Goal: Information Seeking & Learning: Learn about a topic

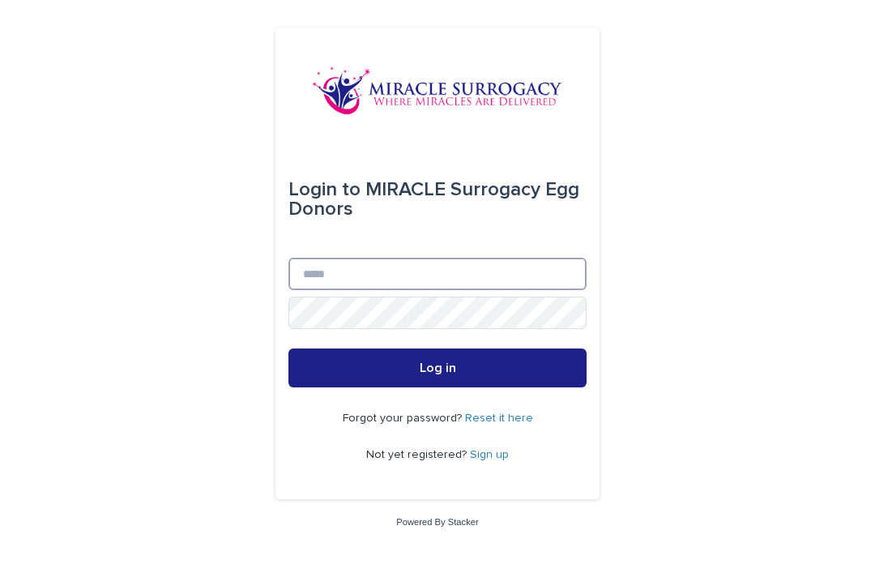
click at [384, 290] on input "Email" at bounding box center [437, 274] width 298 height 32
type input "**********"
click at [437, 387] on button "Log in" at bounding box center [437, 367] width 298 height 39
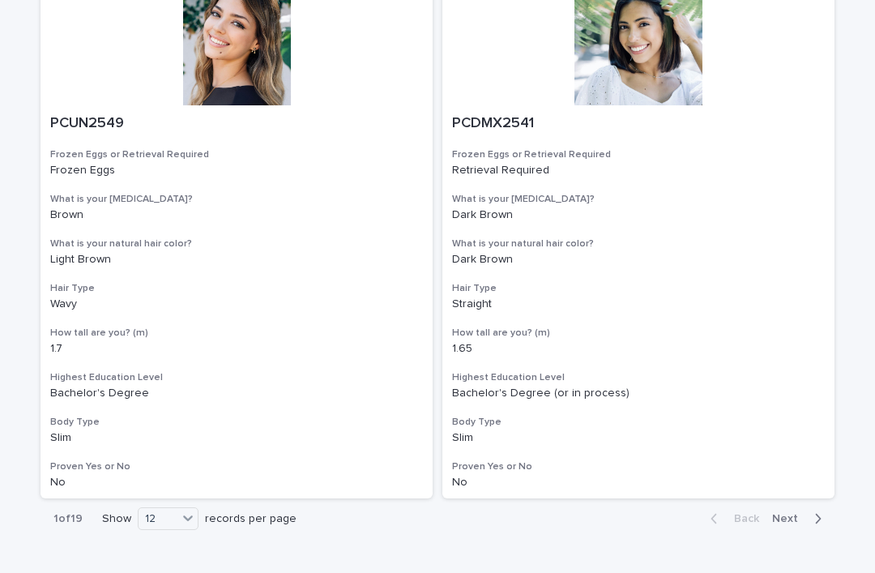
scroll to position [2882, 0]
click at [793, 514] on span "Next" at bounding box center [790, 519] width 36 height 11
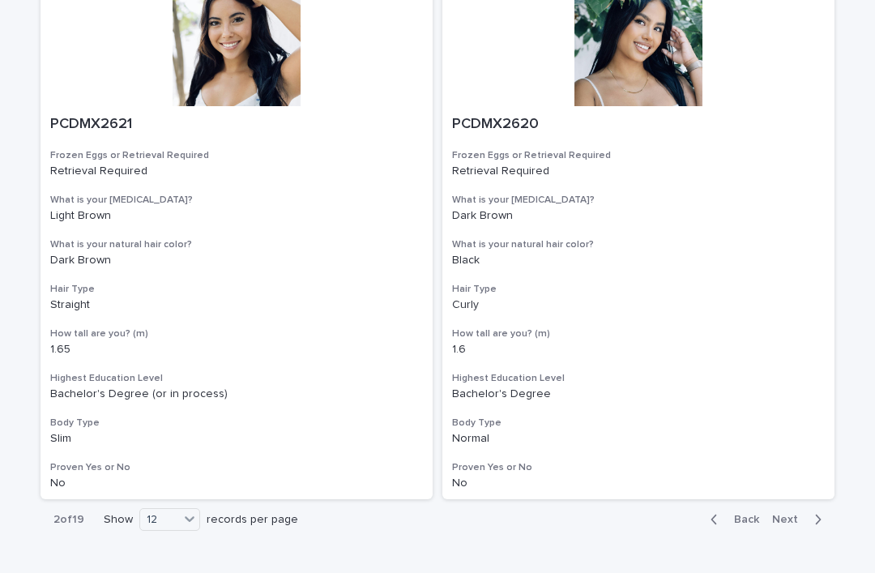
scroll to position [2882, 0]
click at [793, 514] on span "Next" at bounding box center [790, 519] width 36 height 11
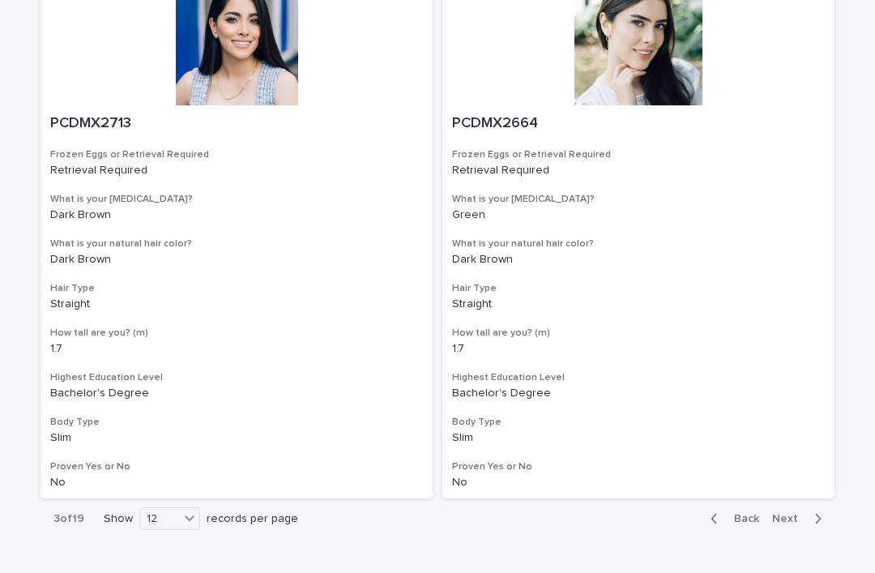
scroll to position [2882, 0]
click at [796, 514] on span "Next" at bounding box center [790, 519] width 36 height 11
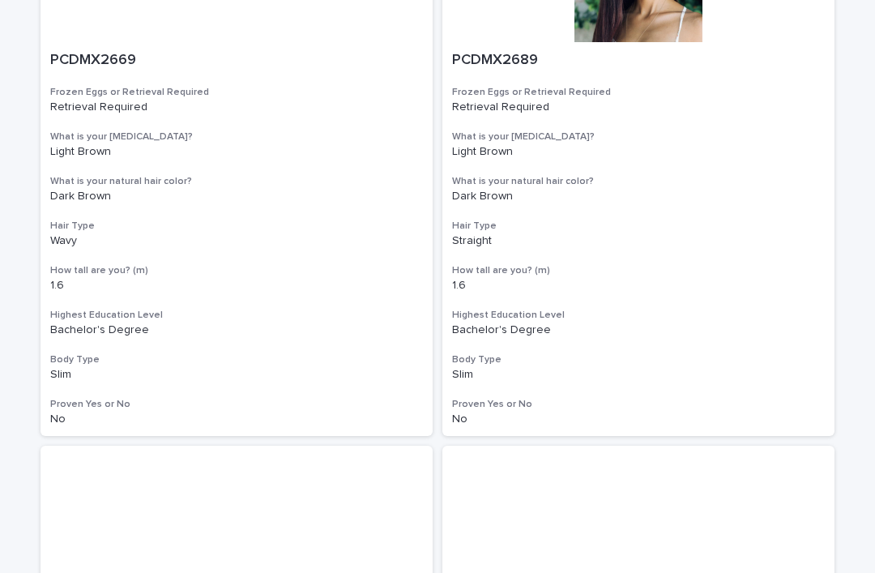
scroll to position [1605, 0]
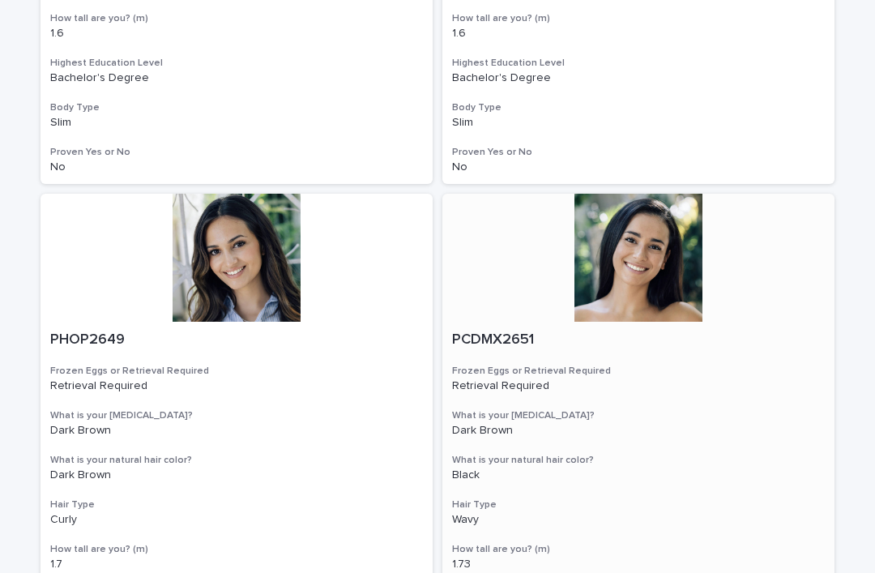
click at [676, 240] on div at bounding box center [638, 258] width 392 height 128
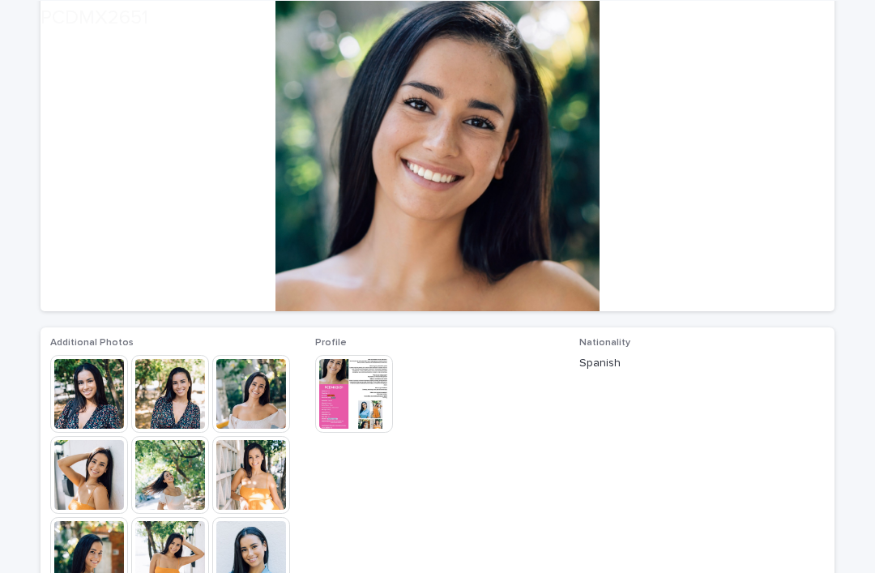
scroll to position [137, 0]
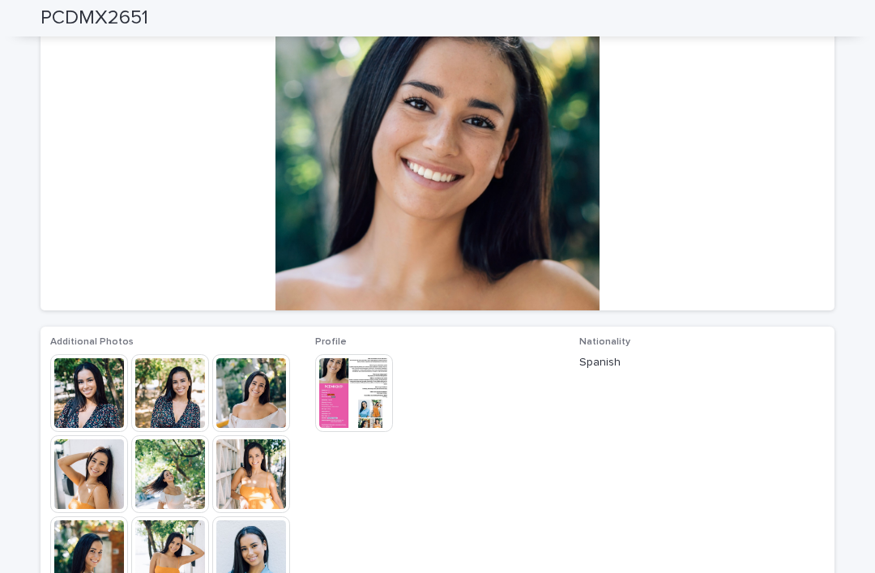
click at [101, 398] on img at bounding box center [89, 393] width 78 height 78
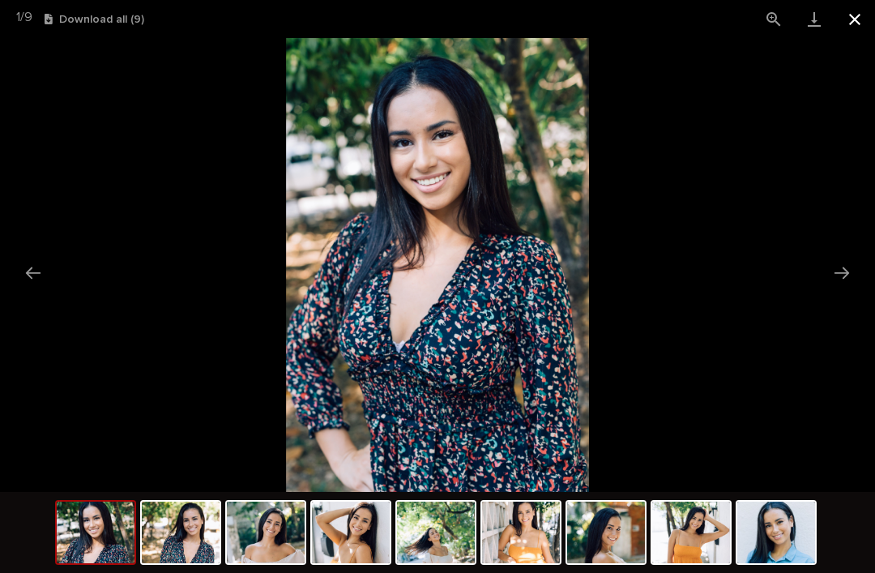
click at [864, 23] on button "Close gallery" at bounding box center [854, 19] width 41 height 38
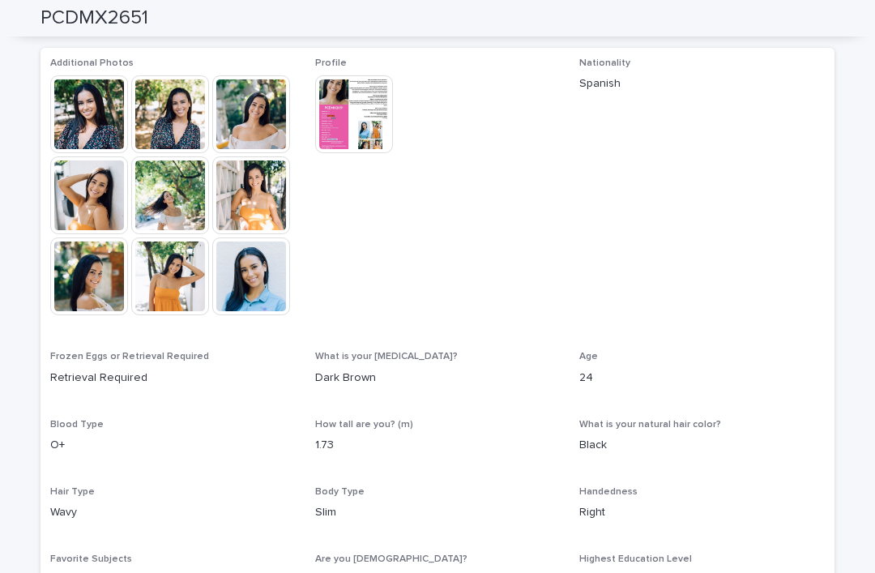
scroll to position [410, 0]
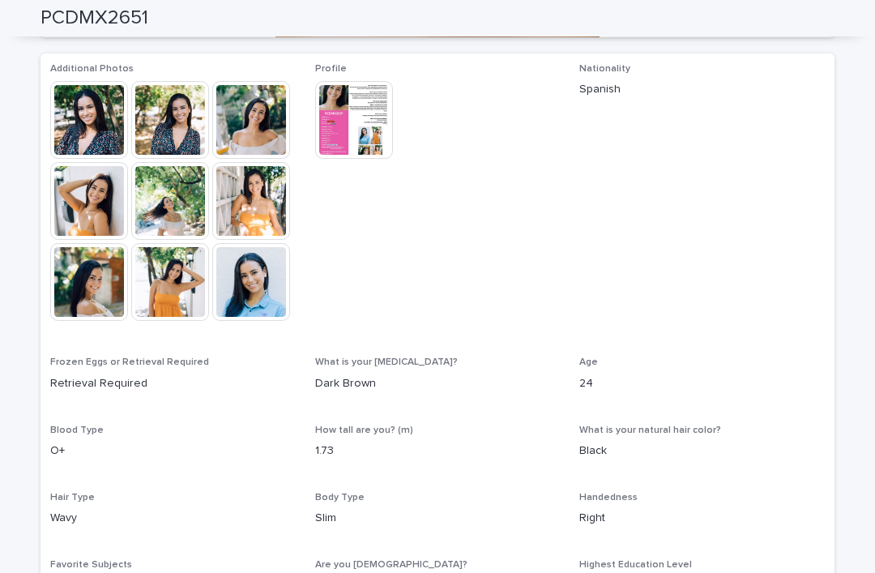
click at [375, 133] on img at bounding box center [354, 120] width 78 height 78
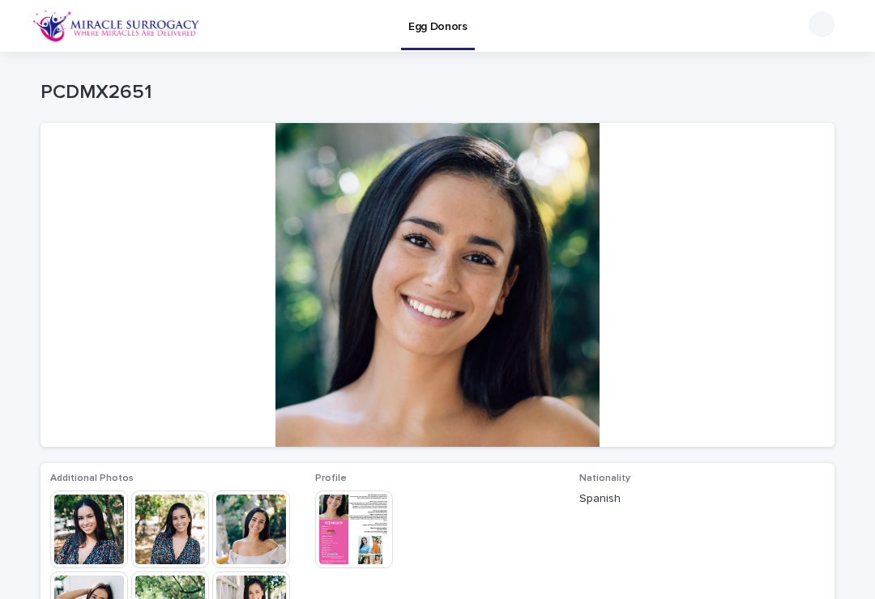
scroll to position [0, 0]
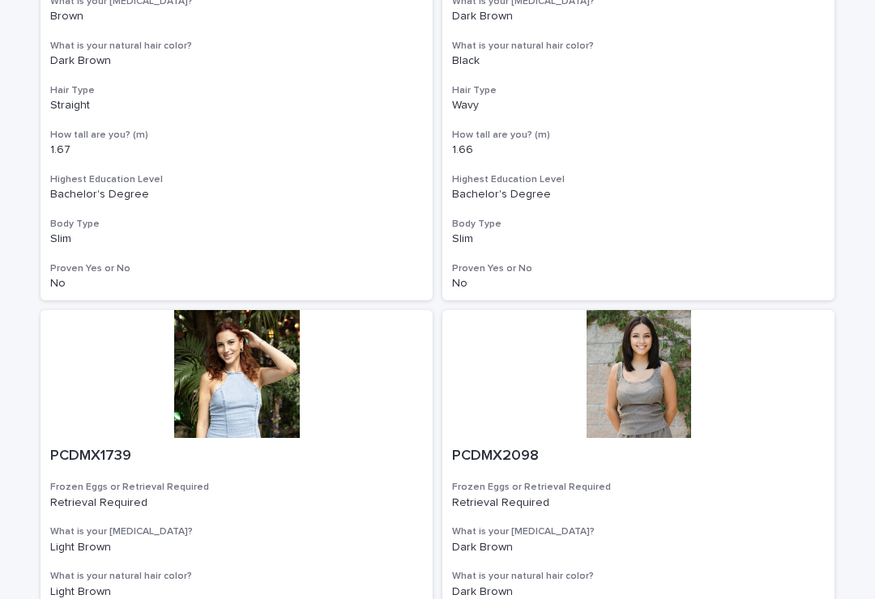
scroll to position [2689, 0]
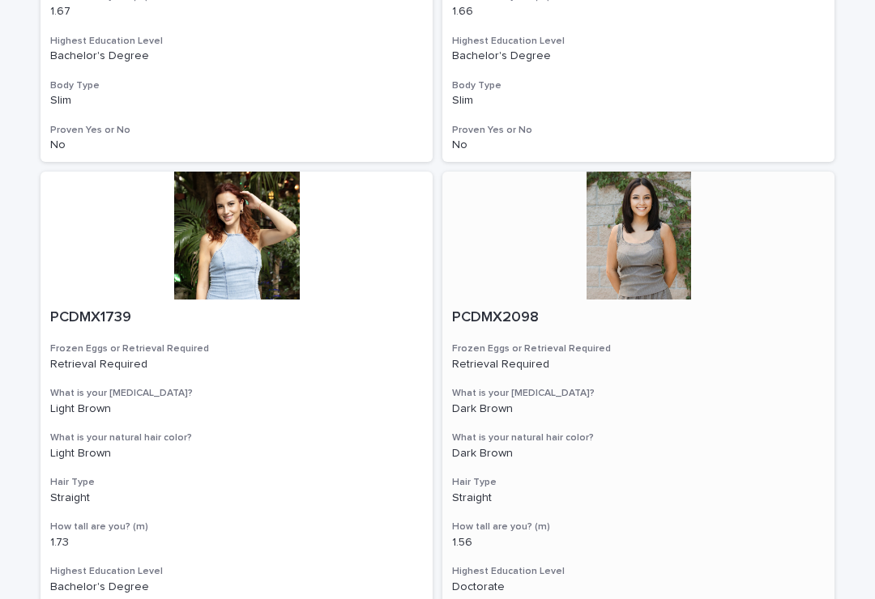
click at [658, 212] on div at bounding box center [638, 236] width 392 height 128
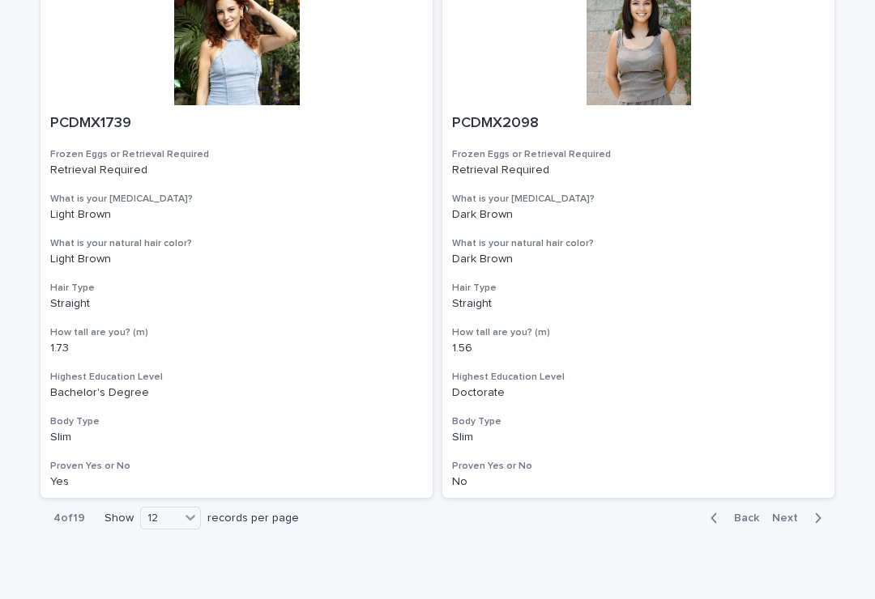
scroll to position [2882, 0]
click at [796, 514] on span "Next" at bounding box center [790, 519] width 36 height 11
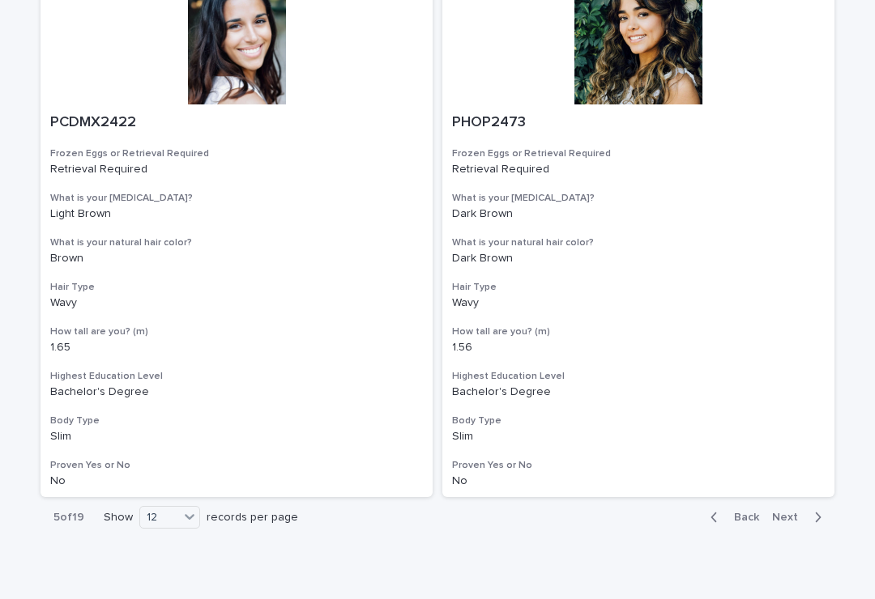
scroll to position [2882, 0]
click at [796, 514] on span "Next" at bounding box center [790, 519] width 36 height 11
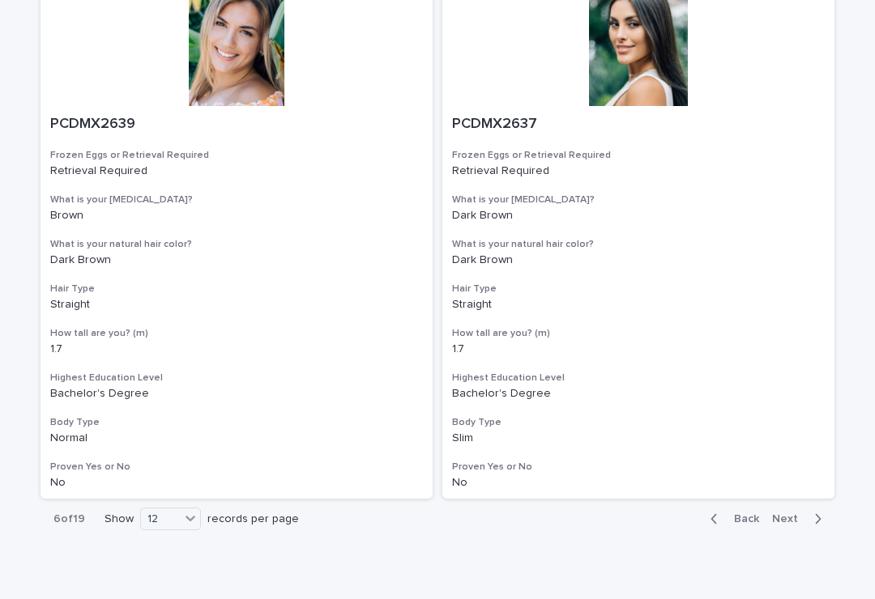
scroll to position [2882, 0]
click at [795, 514] on span "Next" at bounding box center [790, 519] width 36 height 11
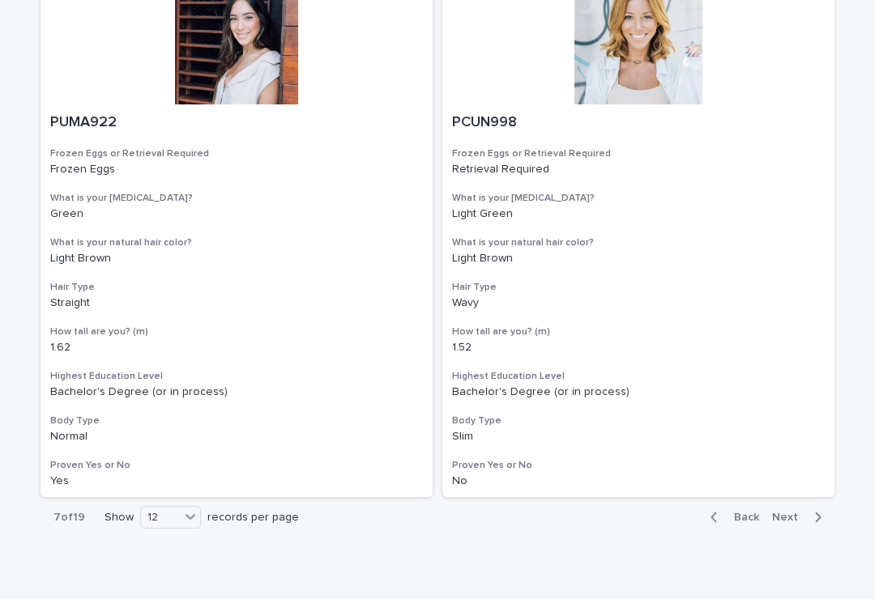
scroll to position [2882, 0]
click at [791, 514] on span "Next" at bounding box center [790, 519] width 36 height 11
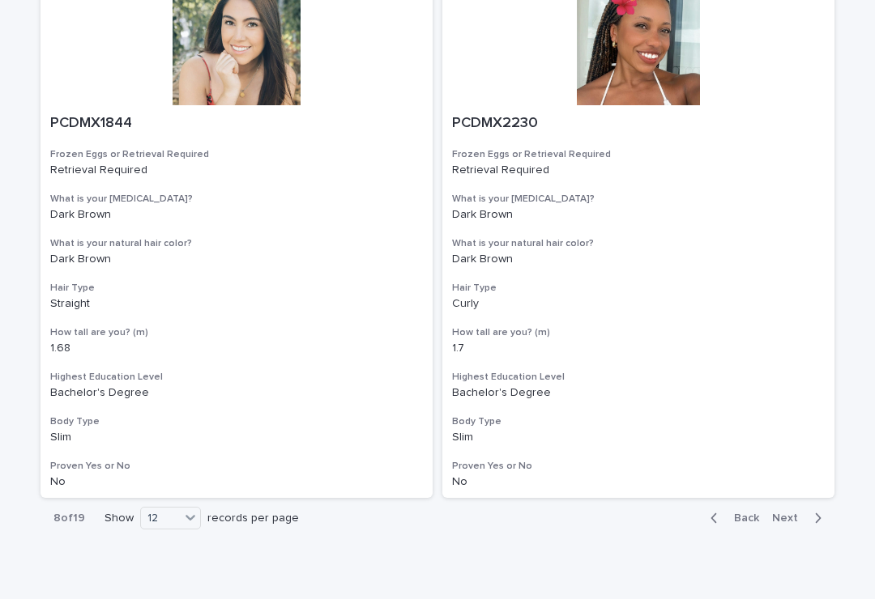
scroll to position [2882, 0]
click at [796, 514] on span "Next" at bounding box center [790, 519] width 36 height 11
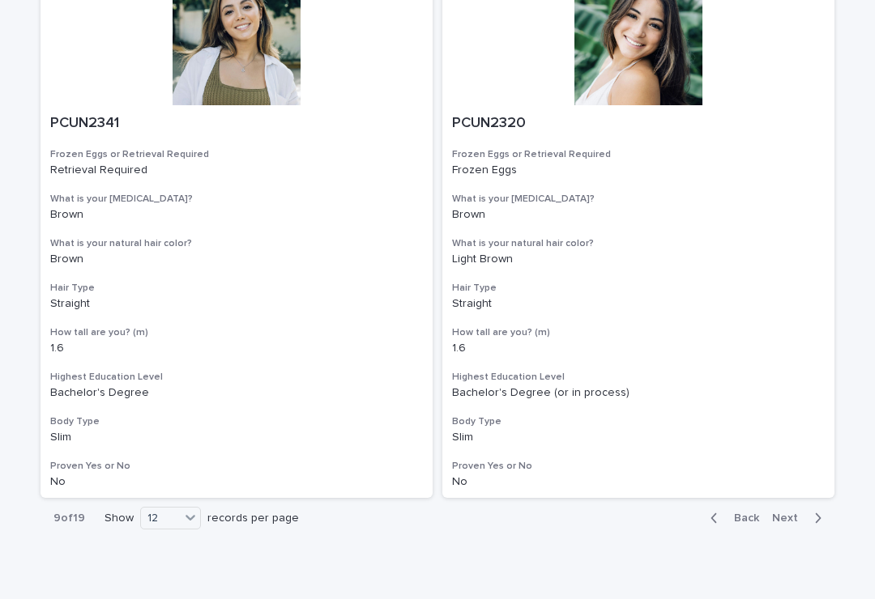
scroll to position [2882, 0]
click at [791, 514] on span "Next" at bounding box center [790, 519] width 36 height 11
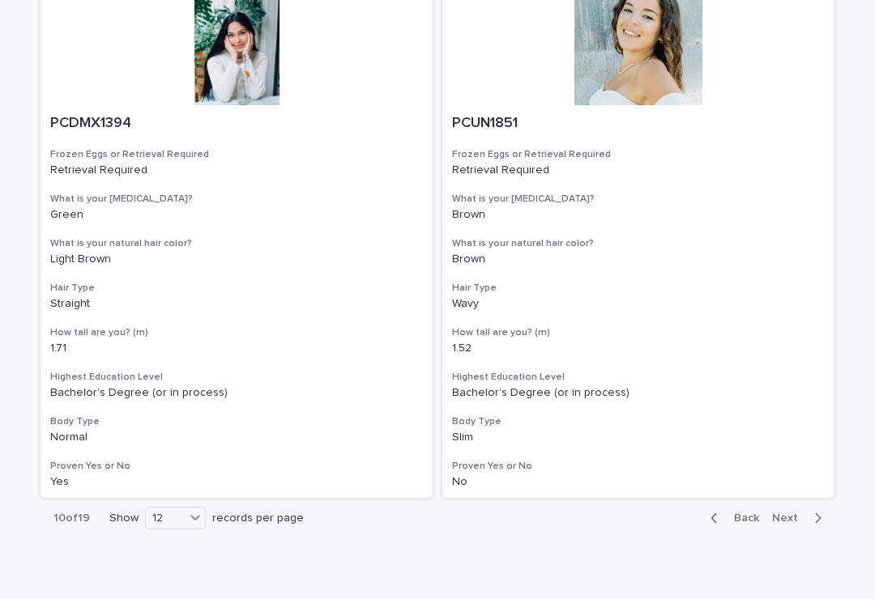
scroll to position [2882, 0]
click at [789, 514] on span "Next" at bounding box center [790, 519] width 36 height 11
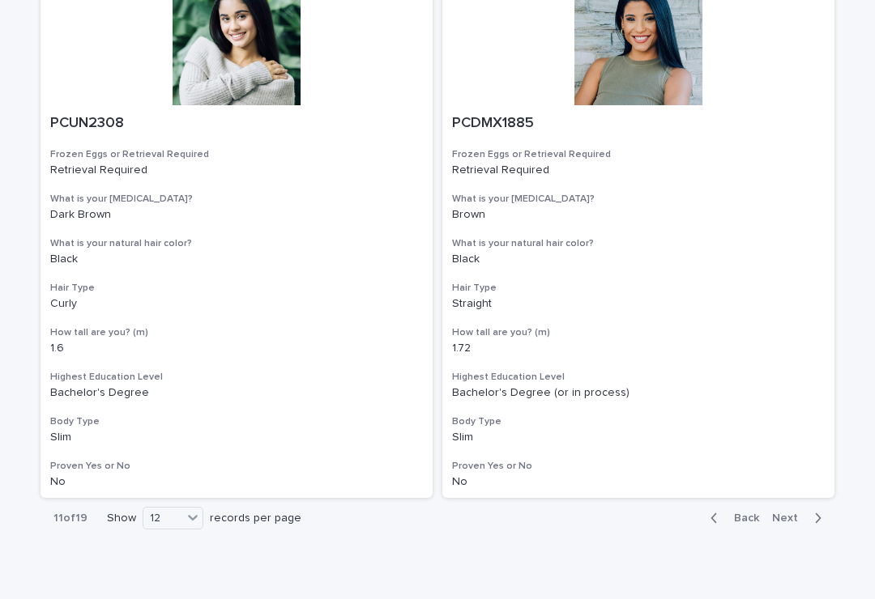
scroll to position [2882, 0]
click at [796, 514] on span "Next" at bounding box center [790, 519] width 36 height 11
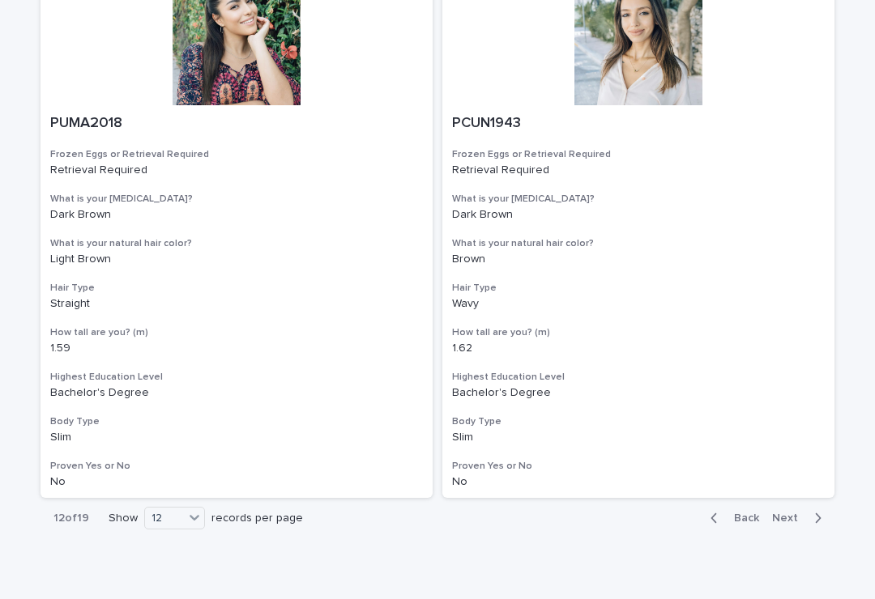
scroll to position [2882, 0]
click at [794, 514] on span "Next" at bounding box center [790, 519] width 36 height 11
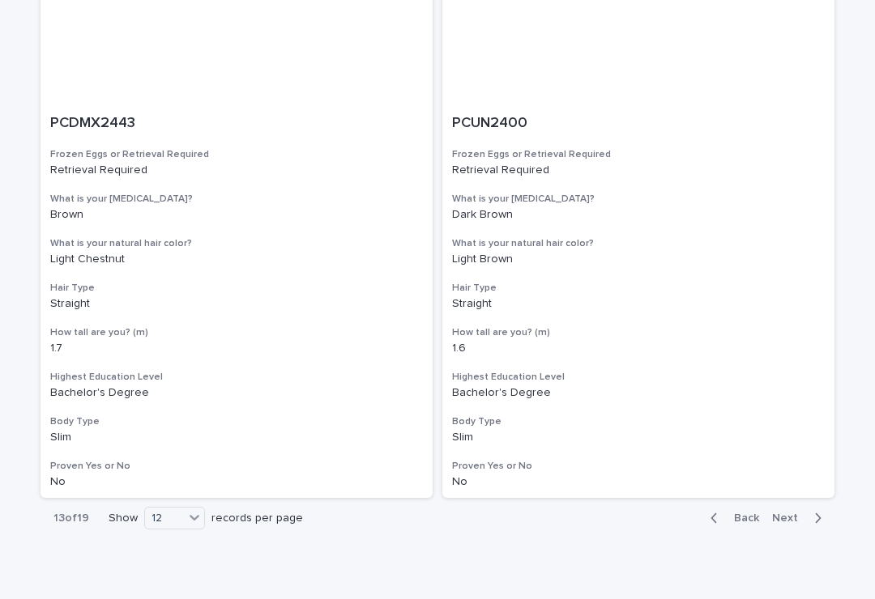
scroll to position [2882, 0]
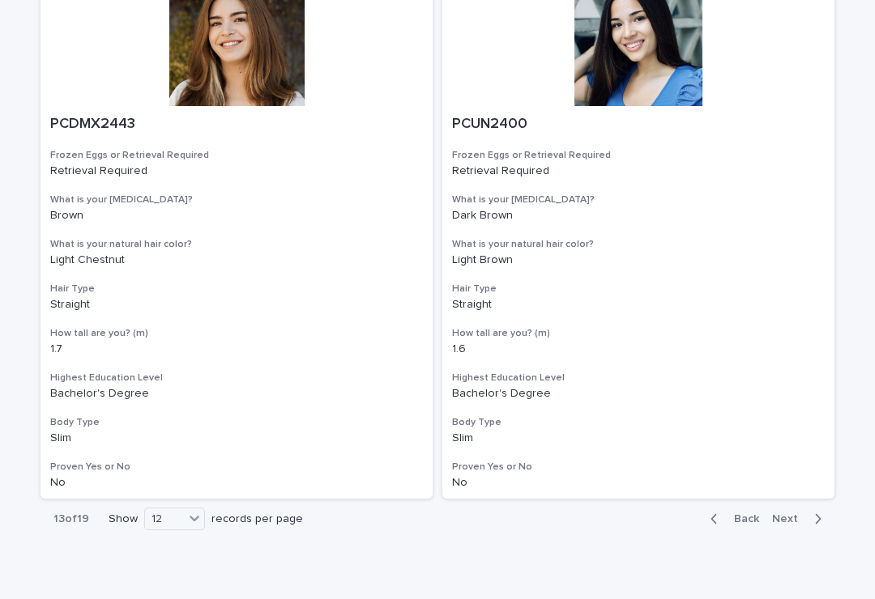
click at [796, 514] on span "Next" at bounding box center [790, 519] width 36 height 11
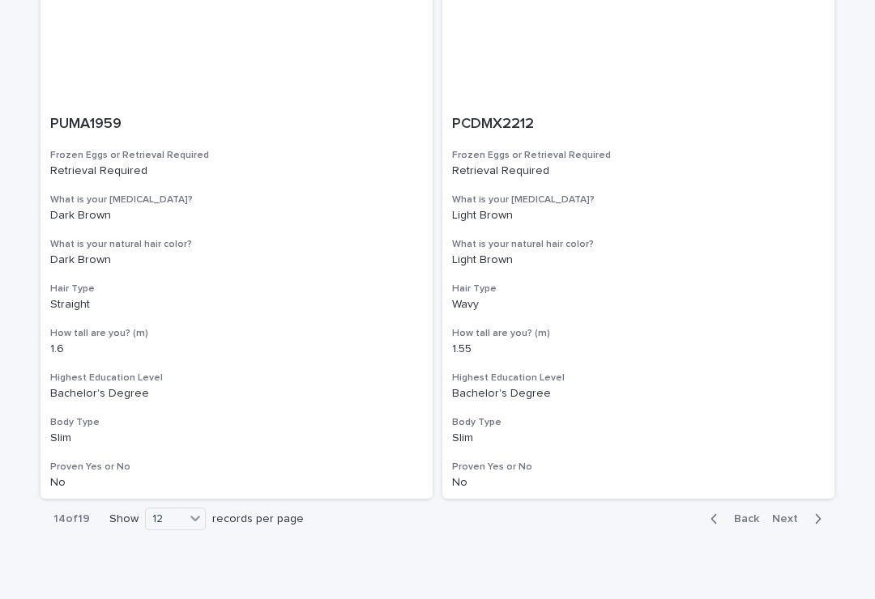
scroll to position [2882, 0]
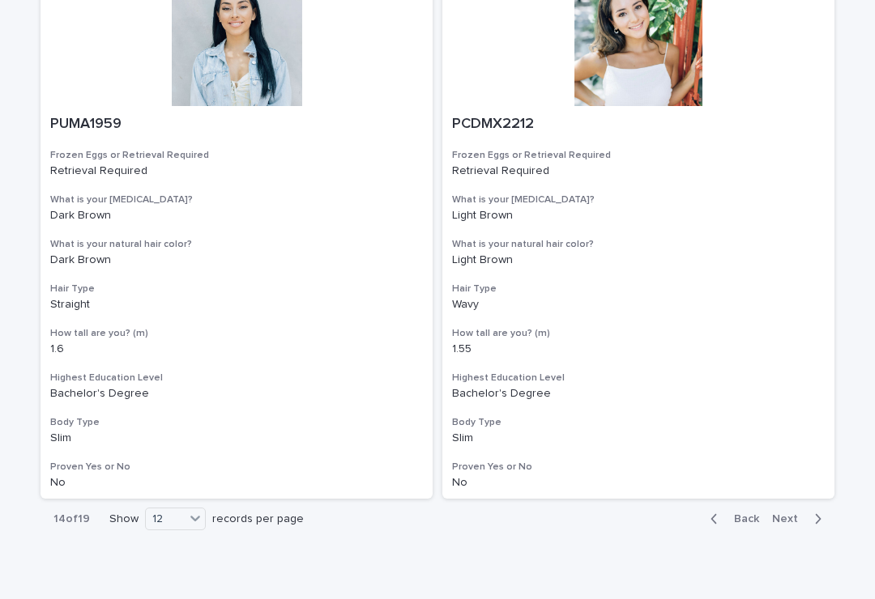
click at [793, 514] on span "Next" at bounding box center [790, 519] width 36 height 11
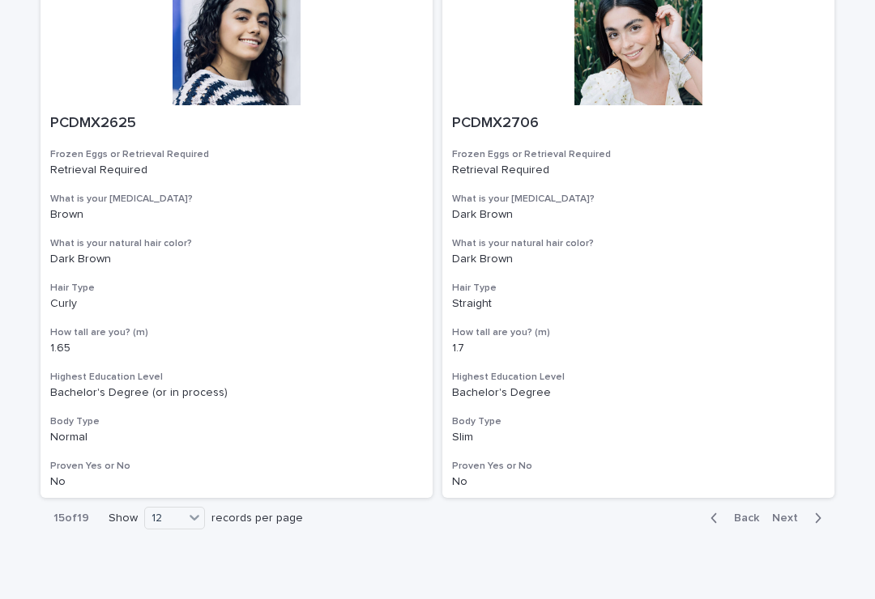
scroll to position [2882, 0]
click at [787, 514] on span "Next" at bounding box center [790, 519] width 36 height 11
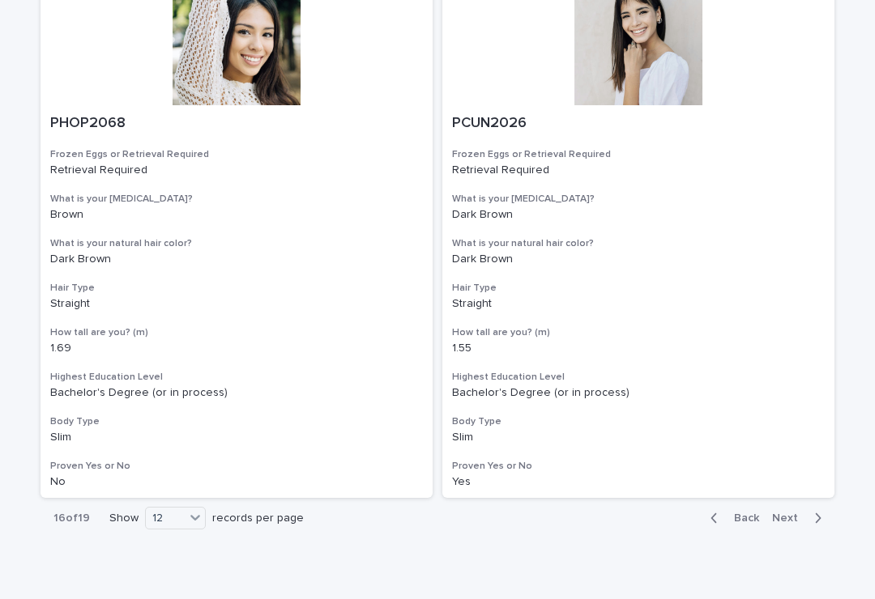
scroll to position [2882, 0]
click at [787, 514] on span "Next" at bounding box center [790, 519] width 36 height 11
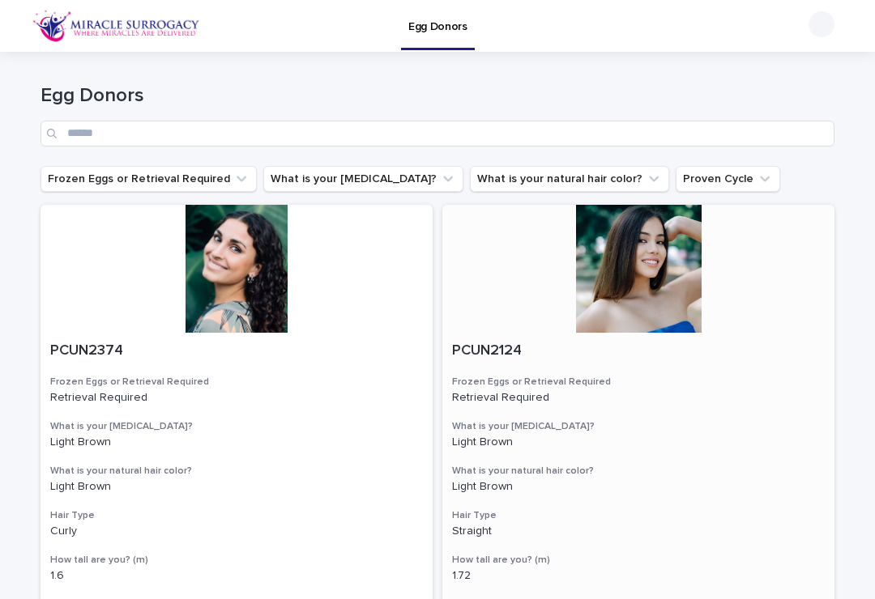
click at [659, 285] on div at bounding box center [638, 269] width 392 height 128
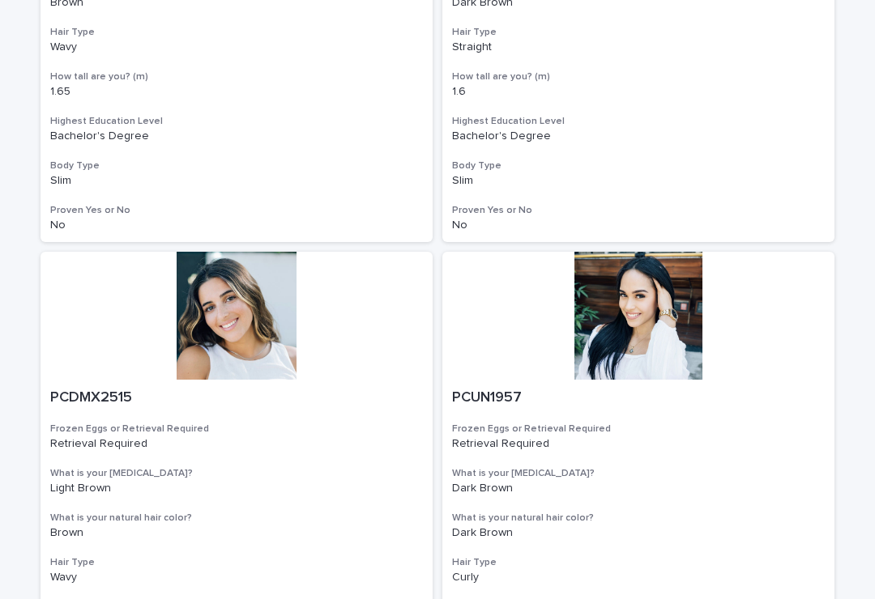
scroll to position [1544, 0]
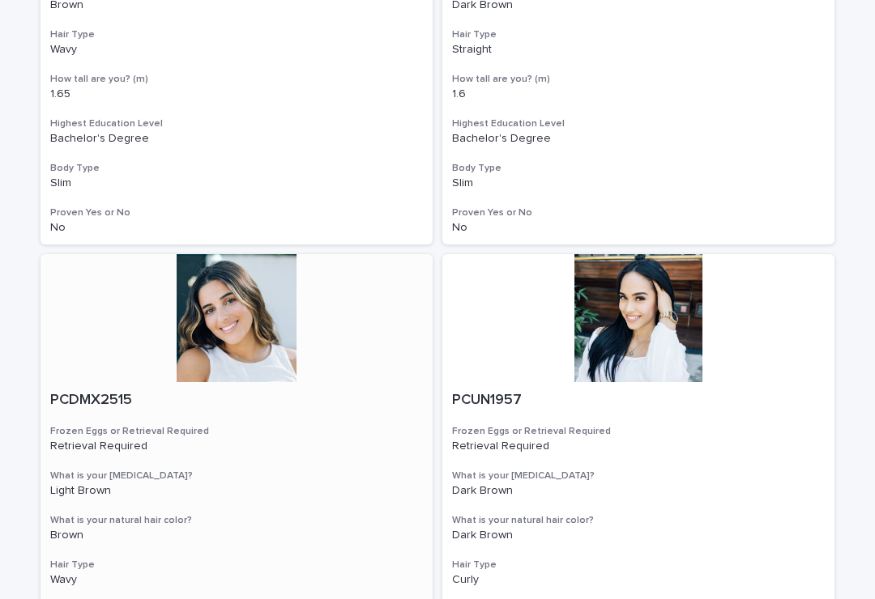
click at [248, 301] on div at bounding box center [237, 318] width 392 height 128
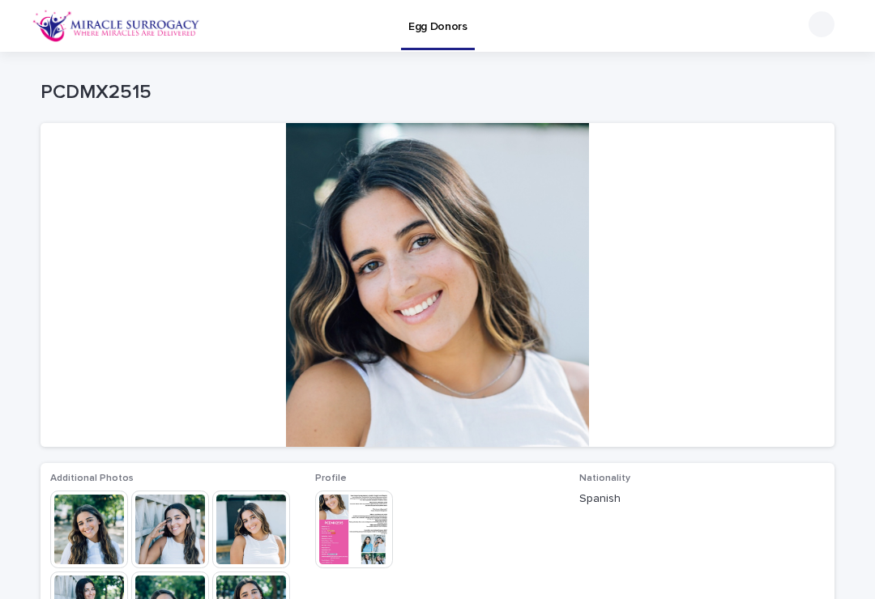
click at [103, 2] on div "Egg Donors" at bounding box center [437, 26] width 875 height 52
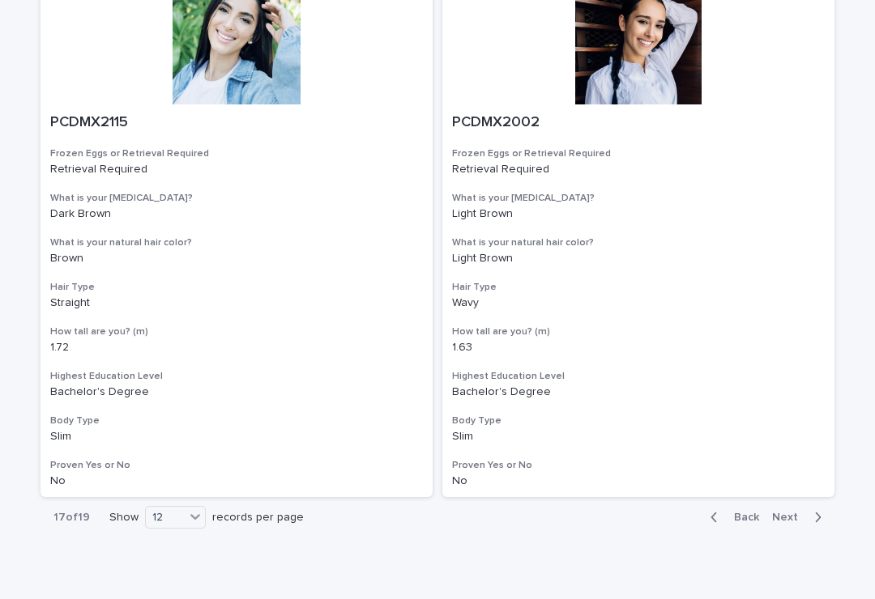
scroll to position [2882, 0]
click at [795, 514] on span "Next" at bounding box center [790, 519] width 36 height 11
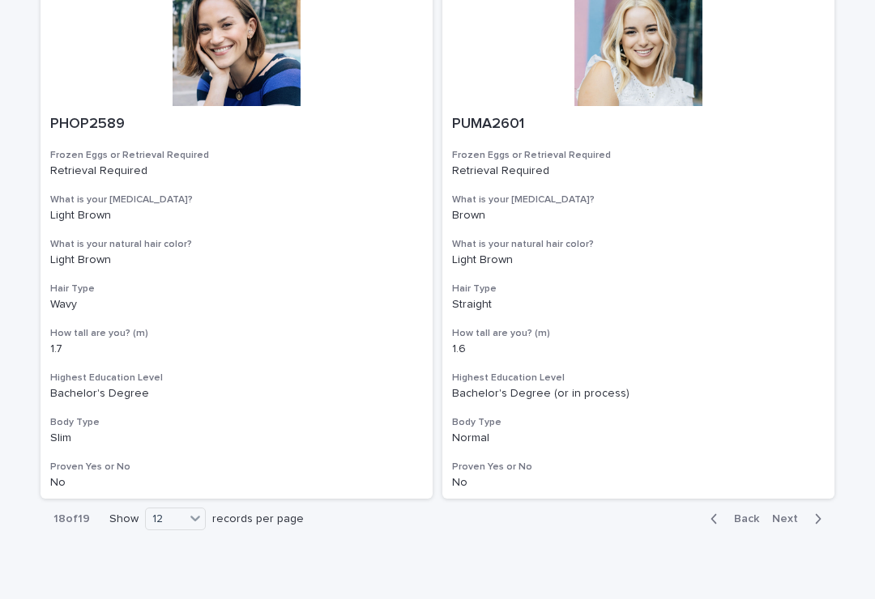
scroll to position [2882, 0]
click at [787, 514] on span "Next" at bounding box center [790, 519] width 36 height 11
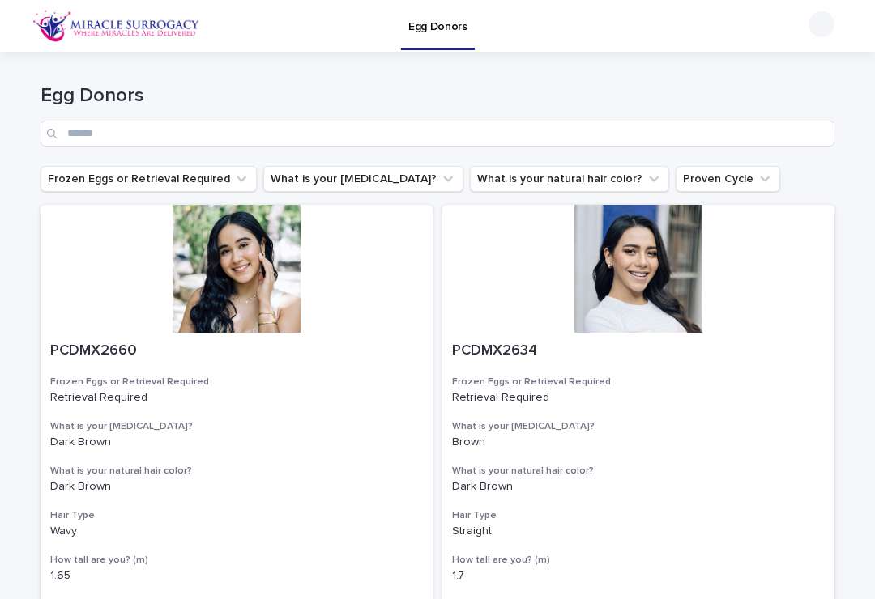
click at [128, 32] on img at bounding box center [116, 26] width 168 height 32
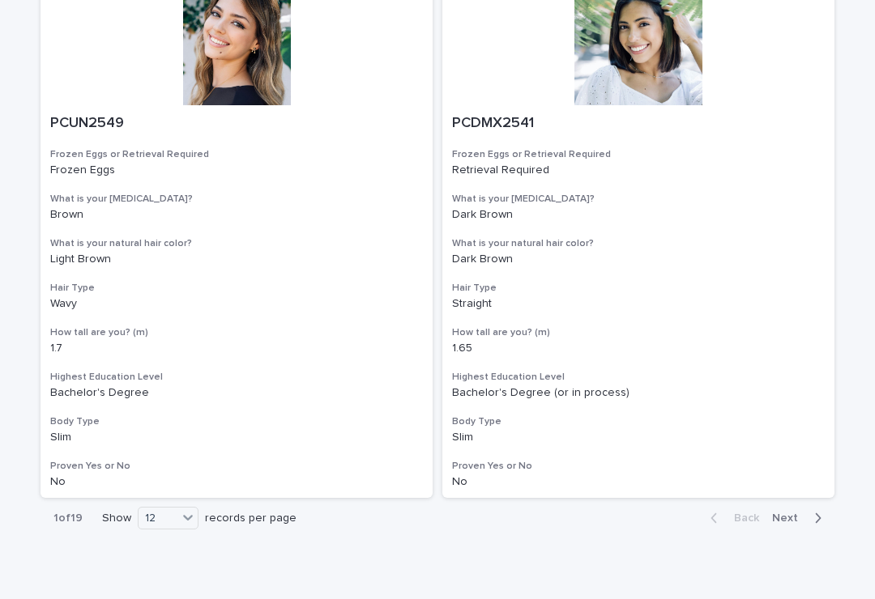
scroll to position [2882, 0]
click at [791, 514] on span "Next" at bounding box center [790, 519] width 36 height 11
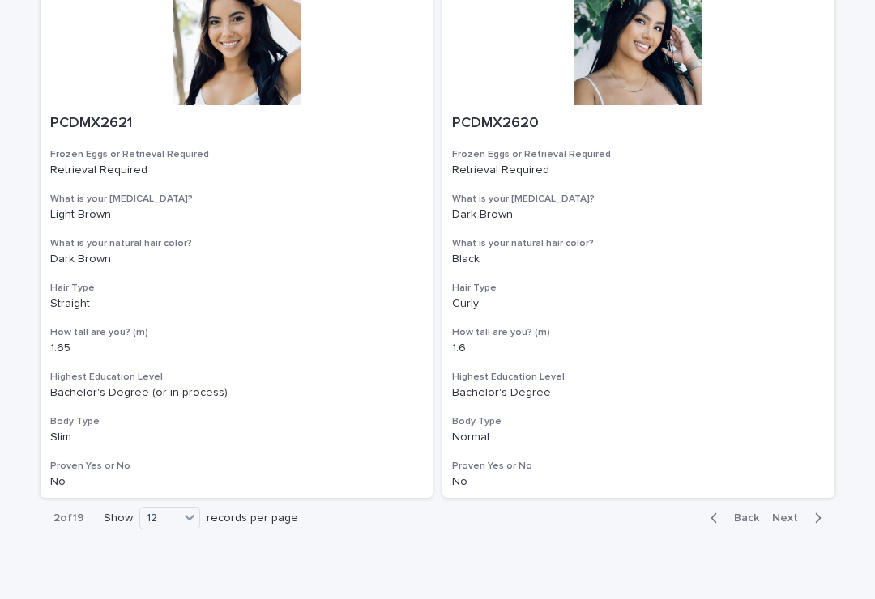
scroll to position [2882, 0]
click at [791, 514] on span "Next" at bounding box center [790, 519] width 36 height 11
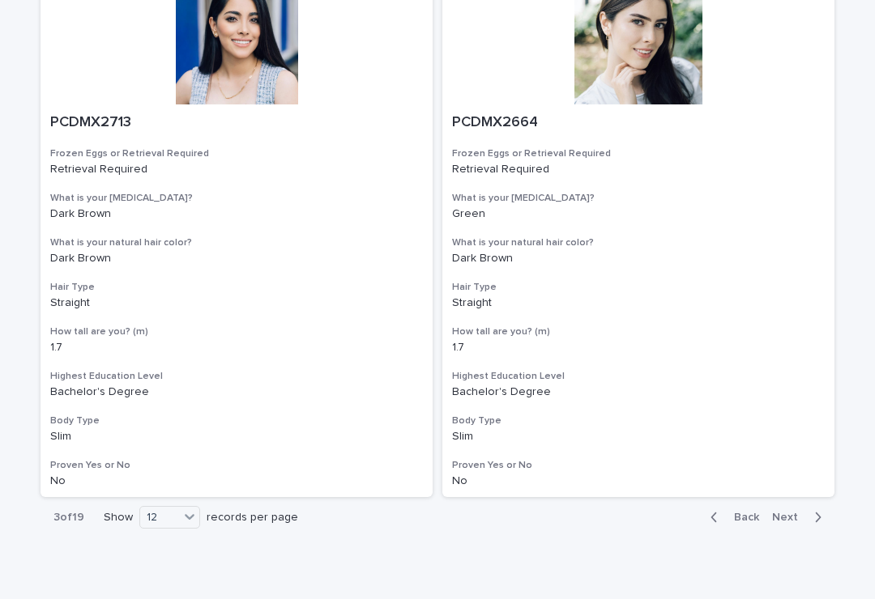
scroll to position [2882, 0]
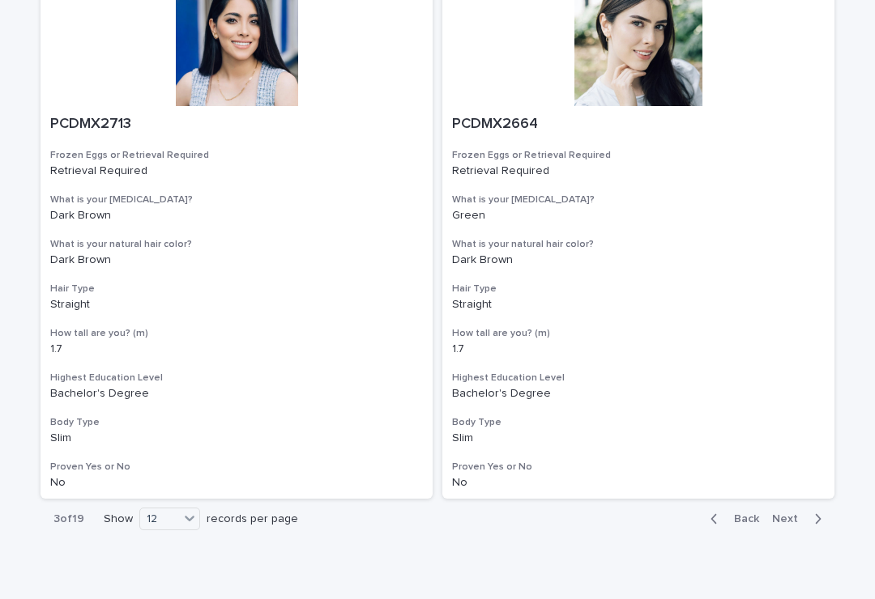
click at [788, 514] on span "Next" at bounding box center [790, 519] width 36 height 11
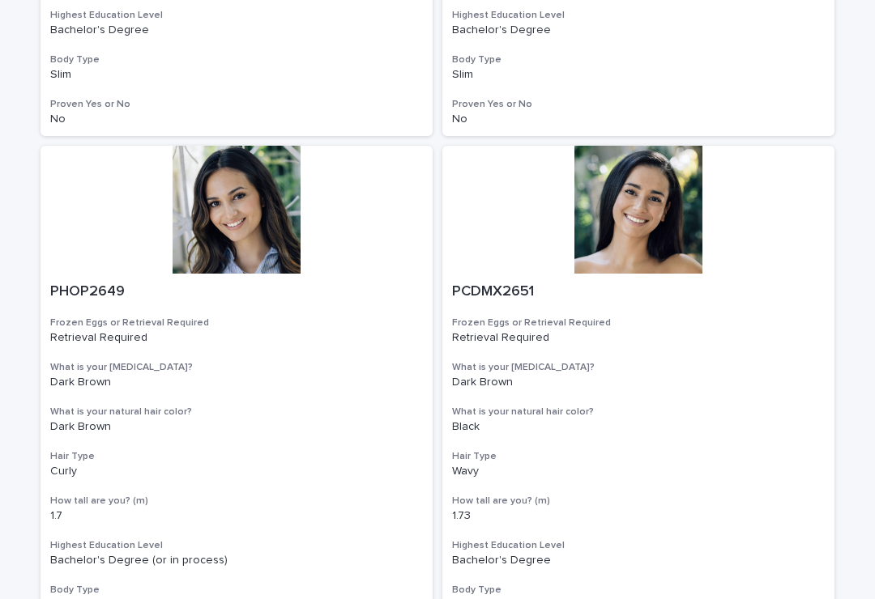
scroll to position [1649, 0]
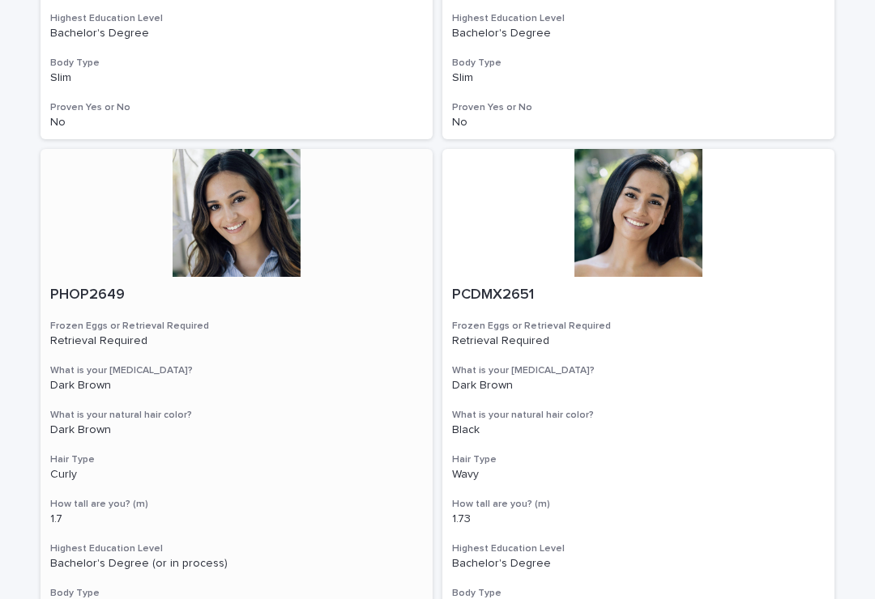
click at [258, 190] on div at bounding box center [237, 213] width 392 height 128
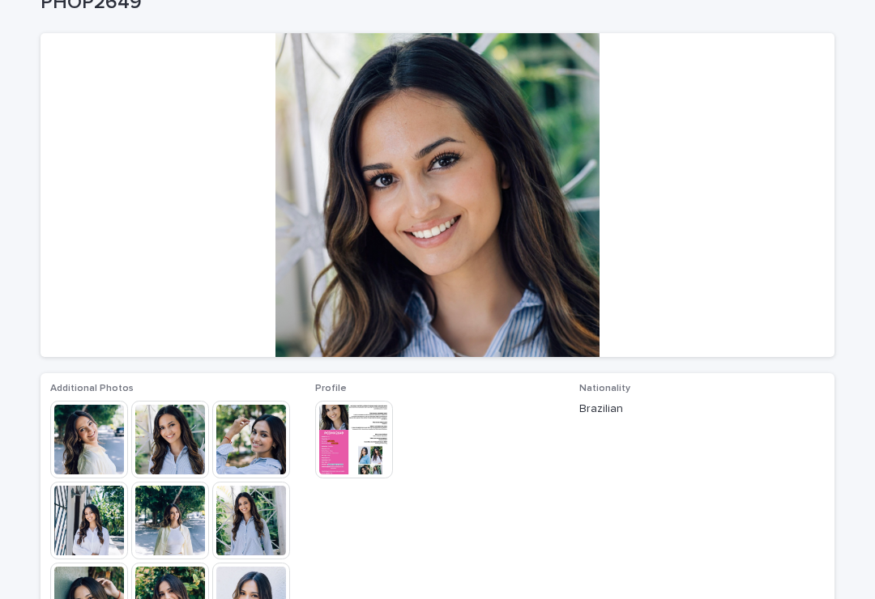
scroll to position [109, 0]
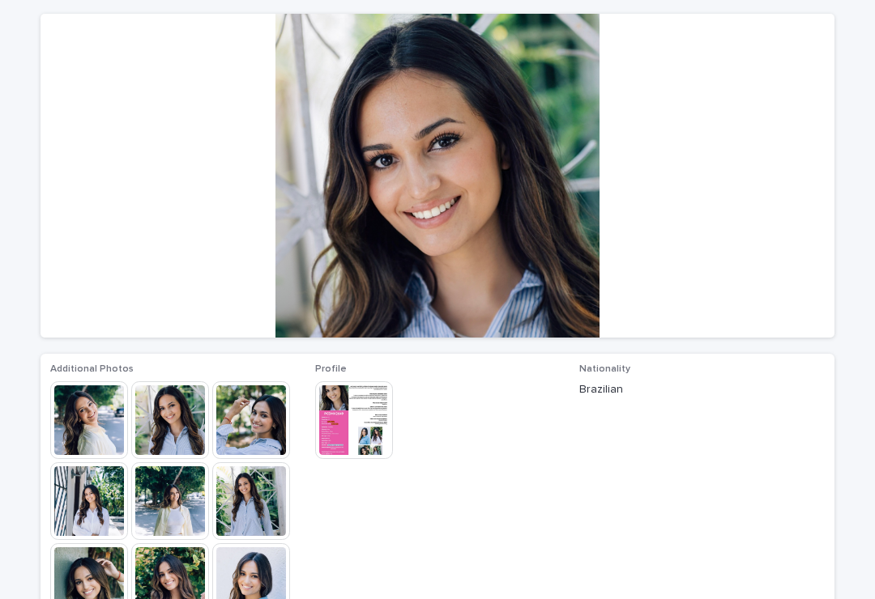
click at [99, 437] on img at bounding box center [89, 421] width 78 height 78
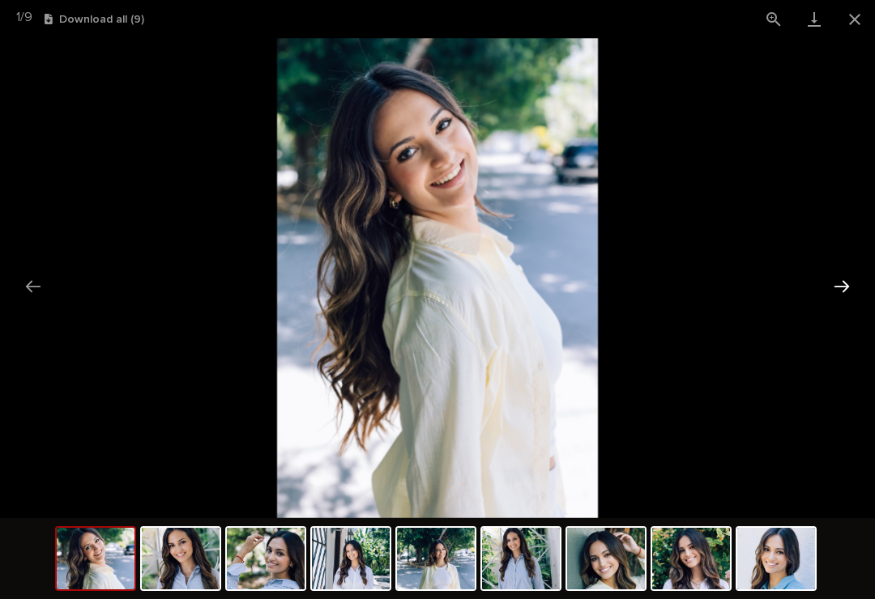
click at [849, 288] on button "Next slide" at bounding box center [842, 287] width 34 height 32
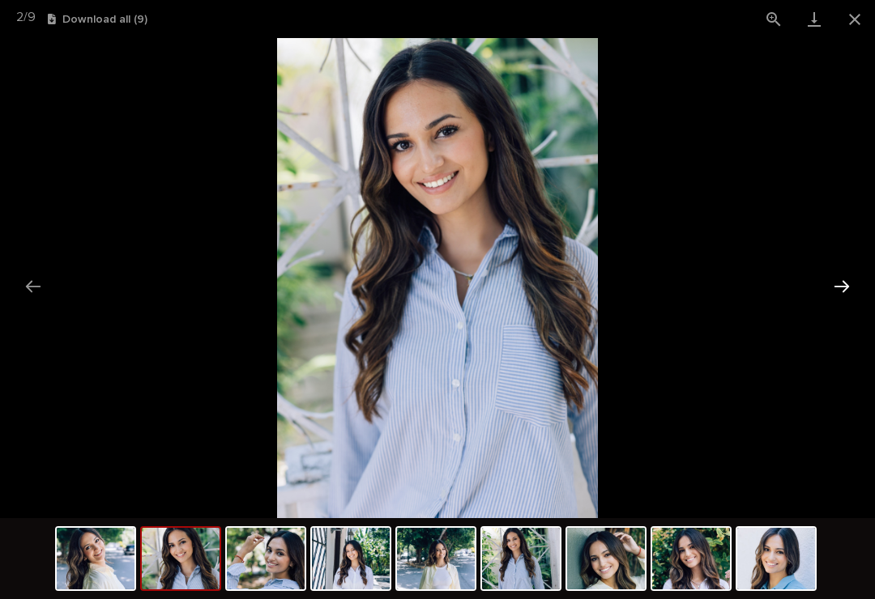
click at [849, 285] on button "Next slide" at bounding box center [842, 287] width 34 height 32
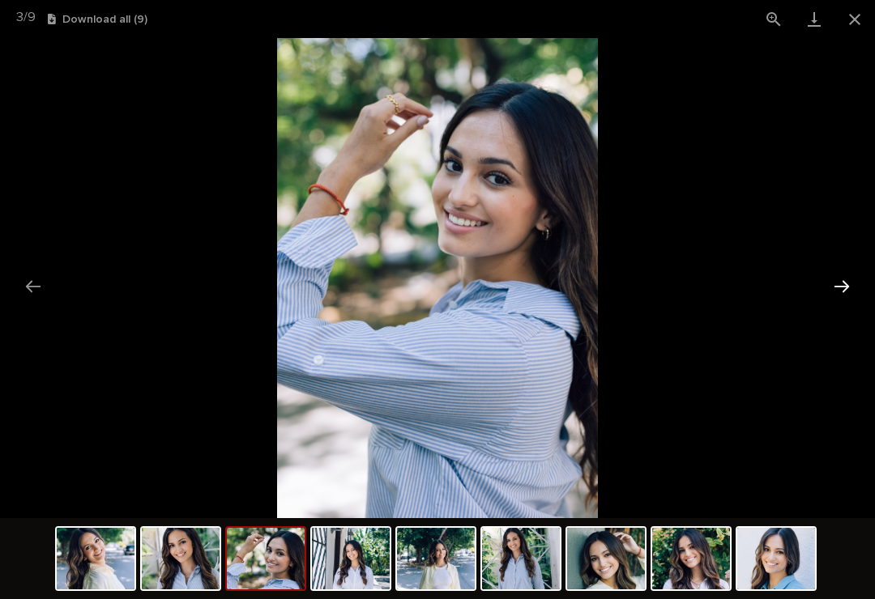
click at [849, 287] on button "Next slide" at bounding box center [842, 287] width 34 height 32
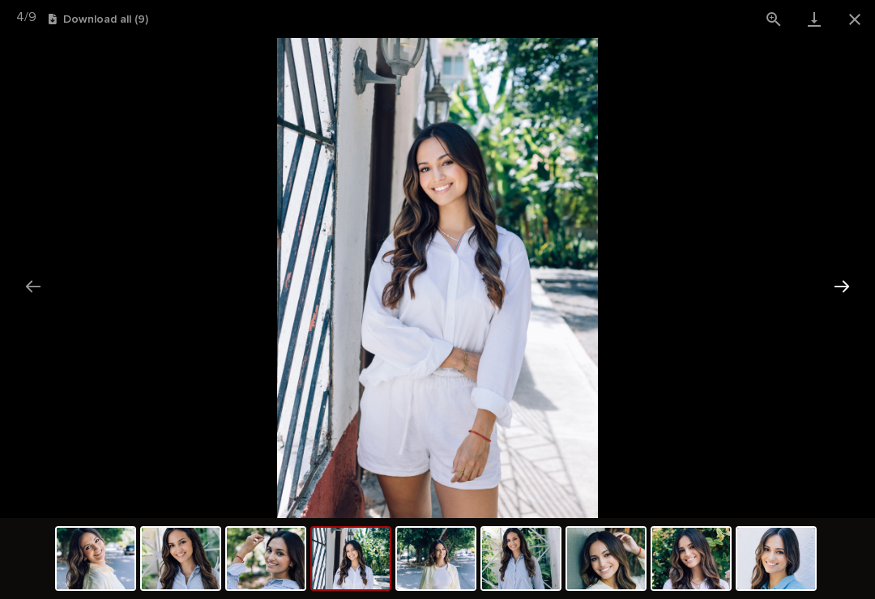
click at [845, 289] on button "Next slide" at bounding box center [842, 287] width 34 height 32
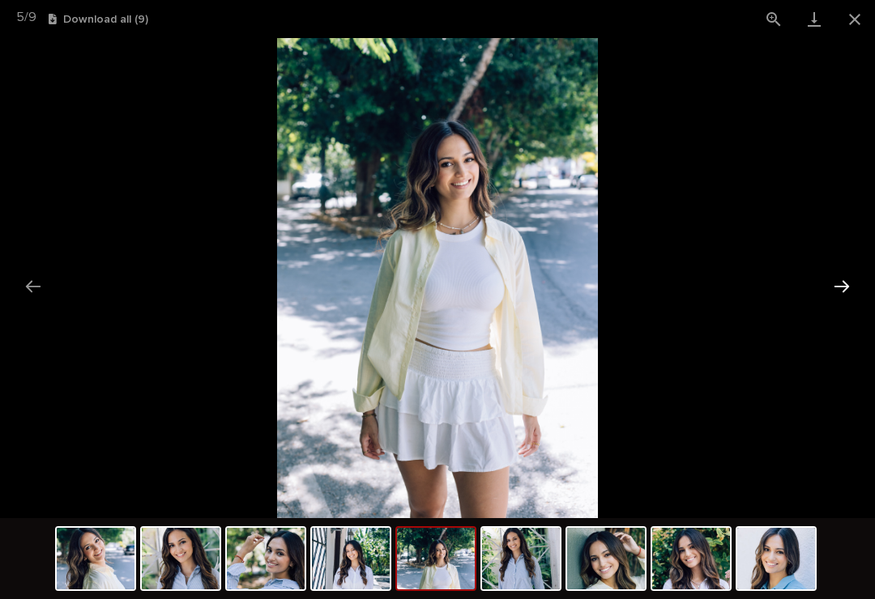
click at [850, 288] on button "Next slide" at bounding box center [842, 287] width 34 height 32
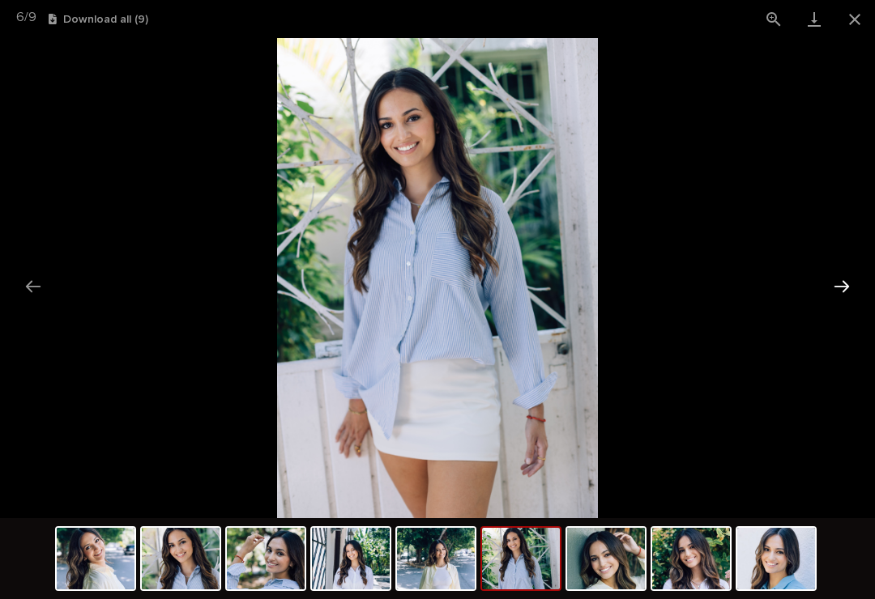
click at [850, 285] on button "Next slide" at bounding box center [842, 287] width 34 height 32
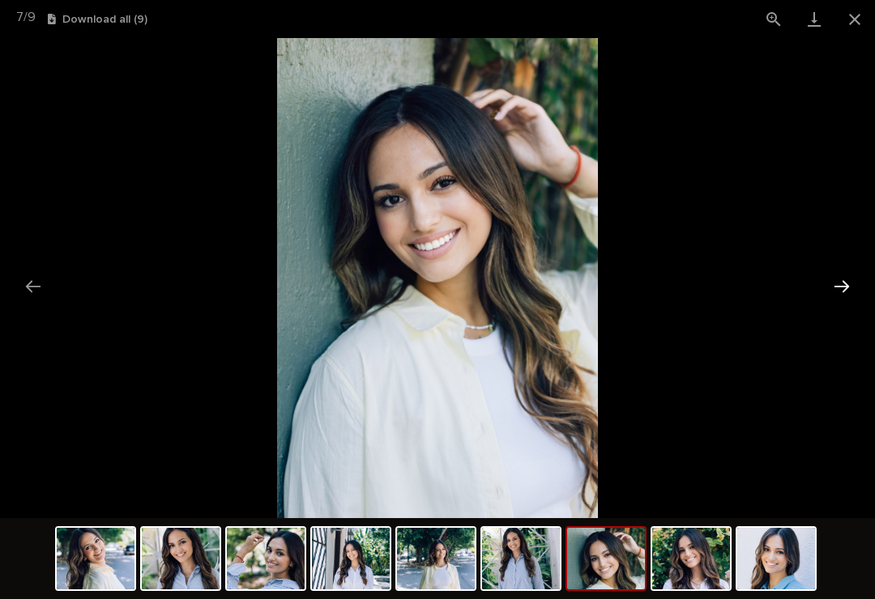
click at [851, 287] on button "Next slide" at bounding box center [842, 287] width 34 height 32
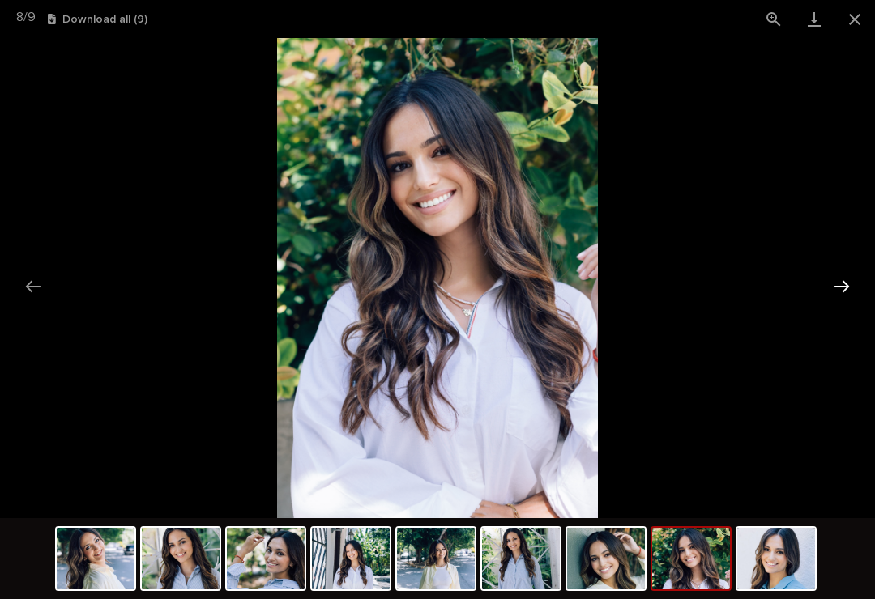
click at [847, 289] on button "Next slide" at bounding box center [842, 287] width 34 height 32
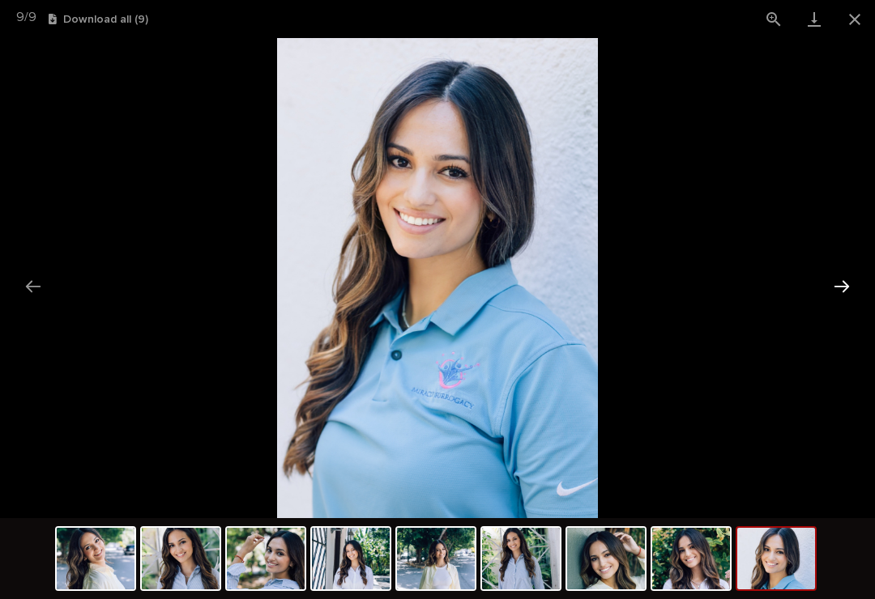
click at [847, 294] on button "Next slide" at bounding box center [842, 287] width 34 height 32
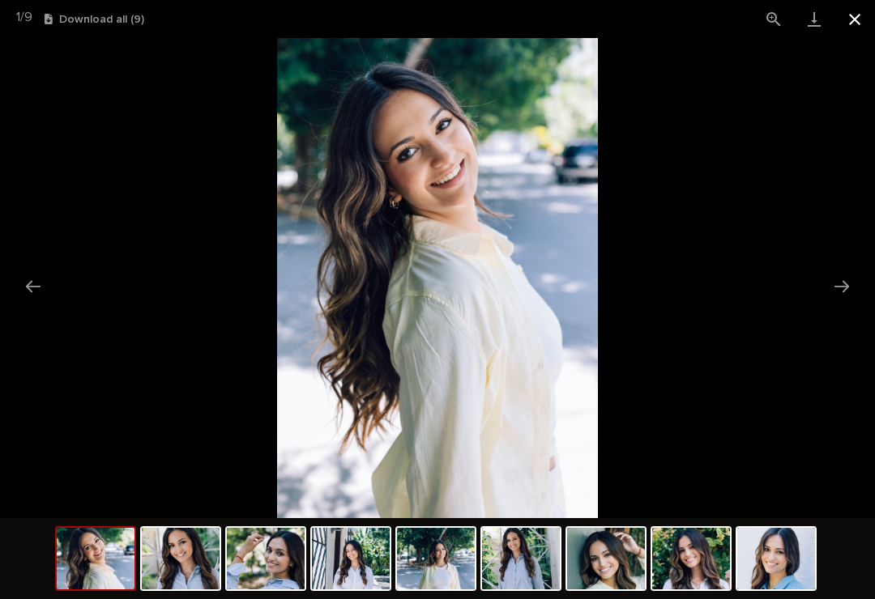
click at [854, 26] on button "Close gallery" at bounding box center [854, 19] width 41 height 38
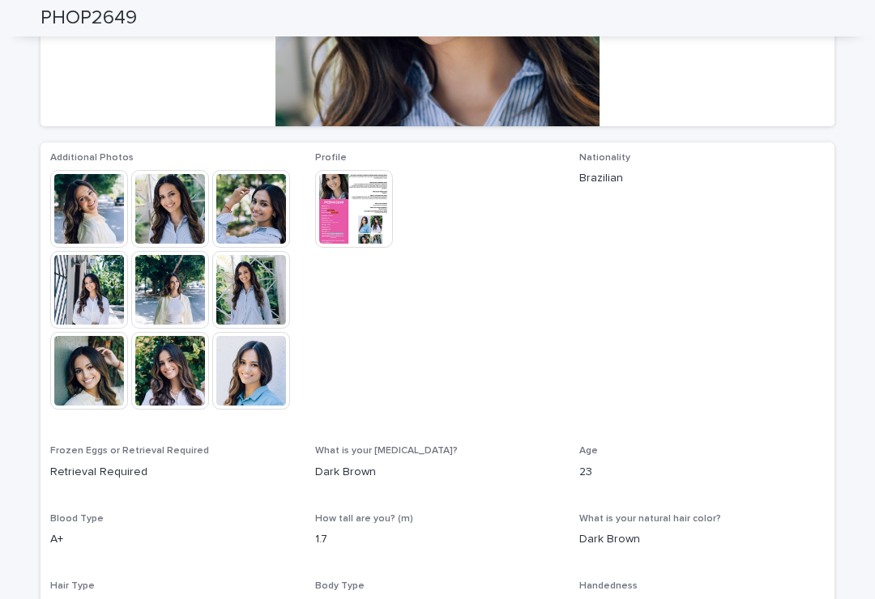
scroll to position [309, 0]
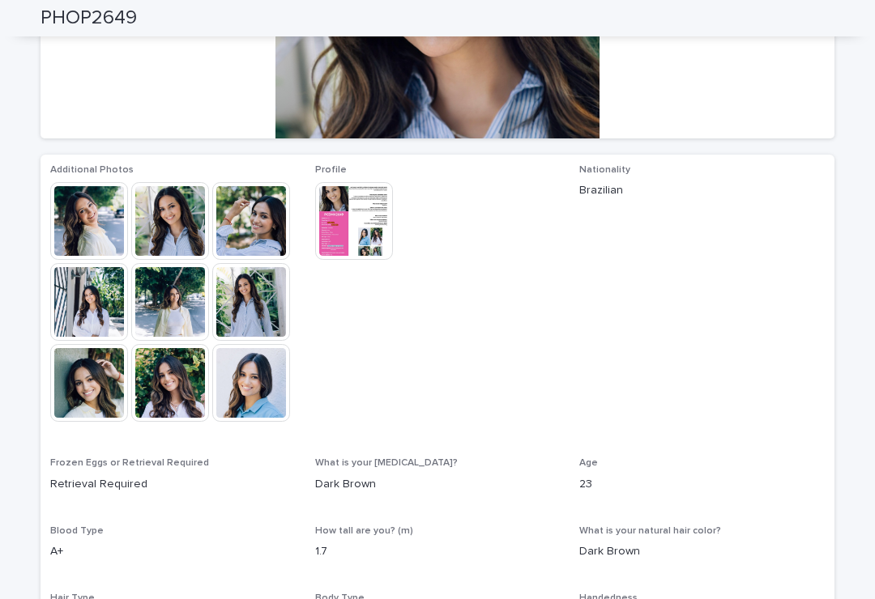
click at [359, 230] on img at bounding box center [354, 221] width 78 height 78
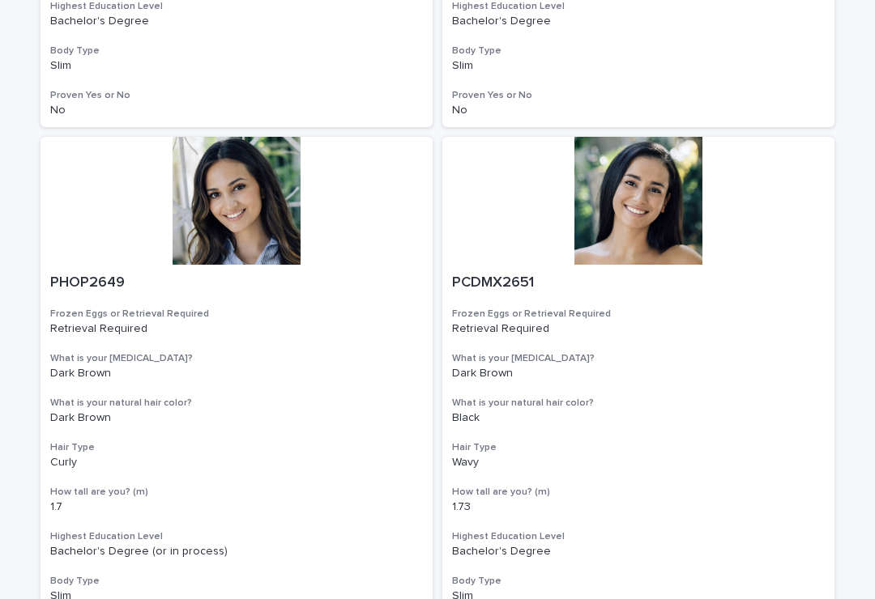
scroll to position [1661, 0]
click at [266, 193] on div at bounding box center [237, 202] width 392 height 128
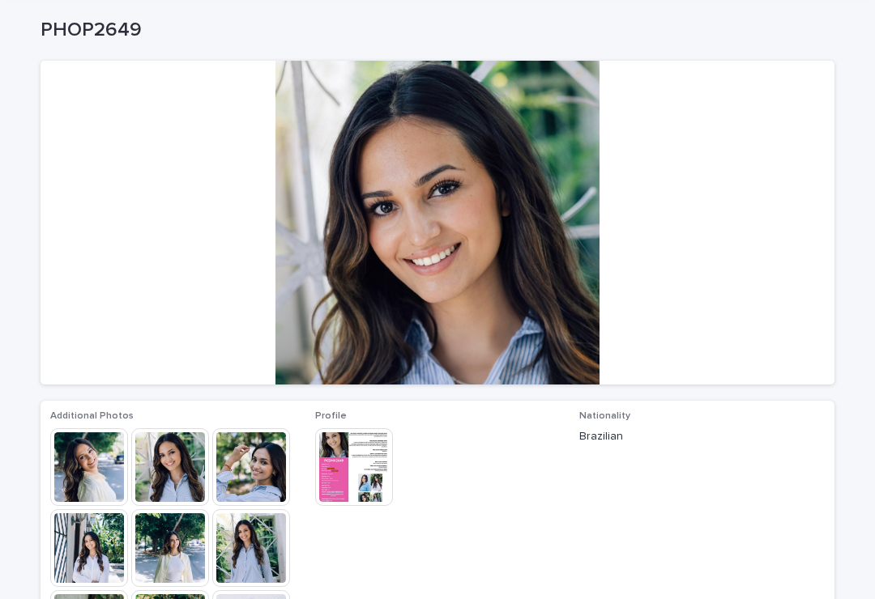
scroll to position [68, 0]
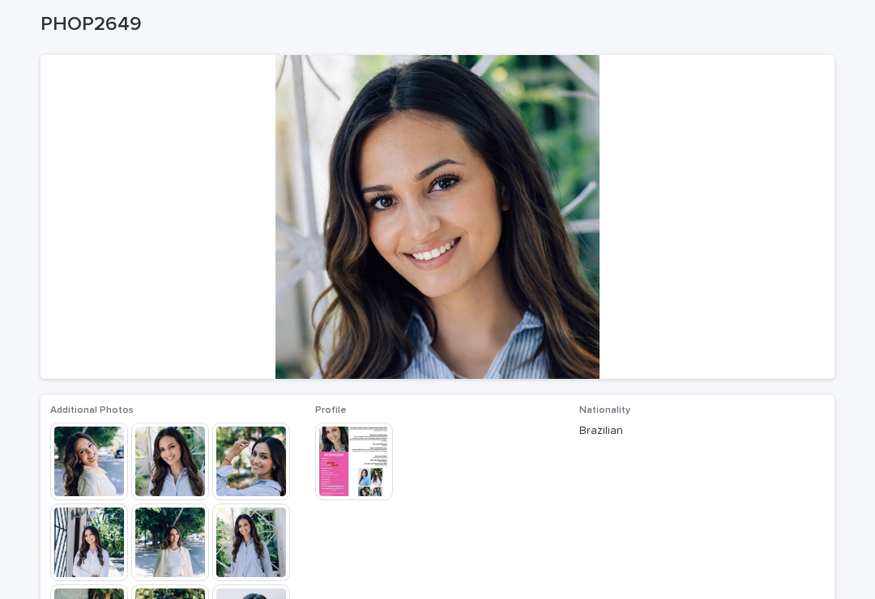
click at [108, 466] on img at bounding box center [89, 462] width 78 height 78
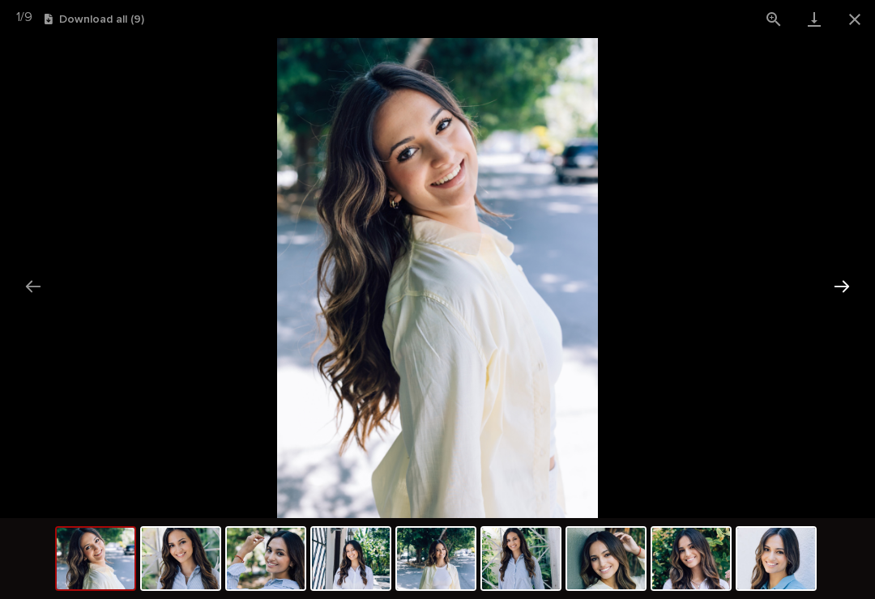
click at [843, 288] on button "Next slide" at bounding box center [842, 287] width 34 height 32
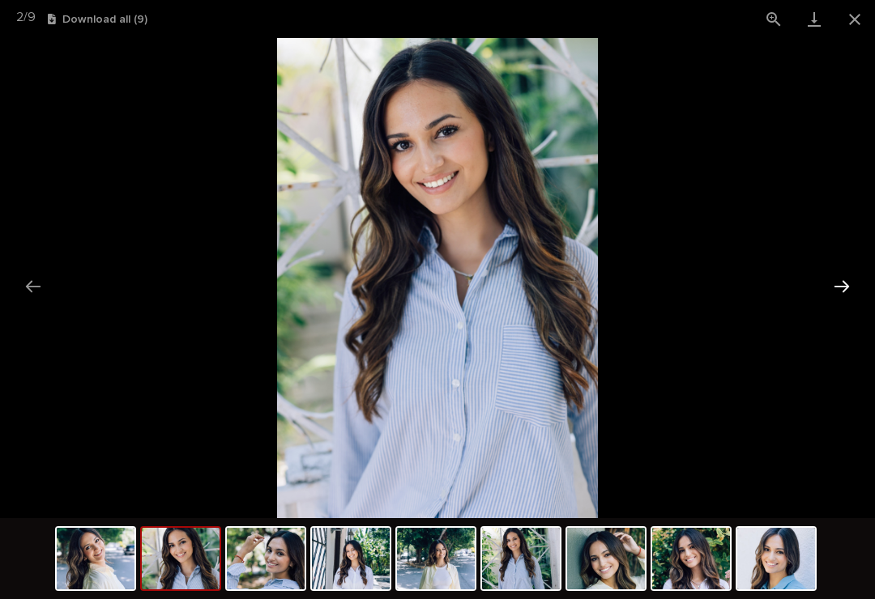
click at [845, 292] on button "Next slide" at bounding box center [842, 287] width 34 height 32
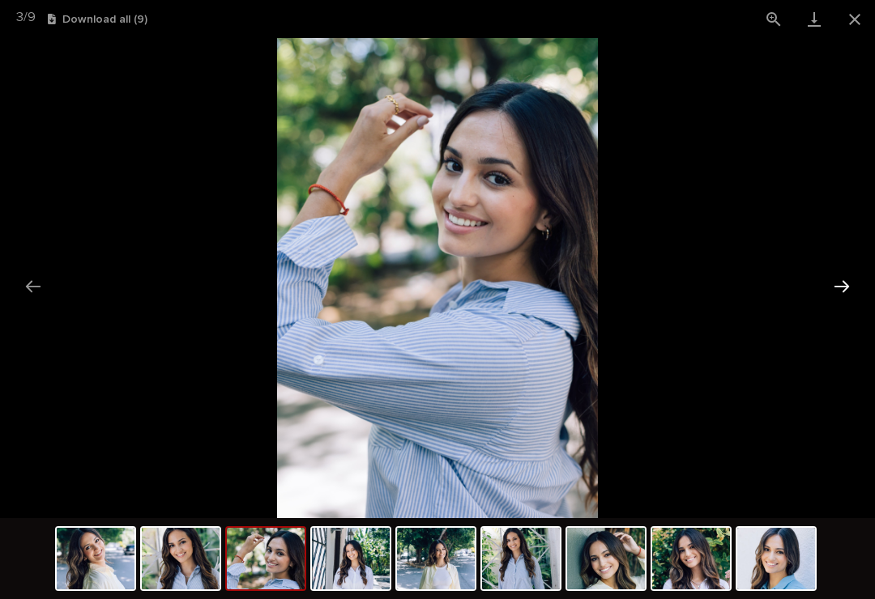
click at [838, 290] on button "Next slide" at bounding box center [842, 287] width 34 height 32
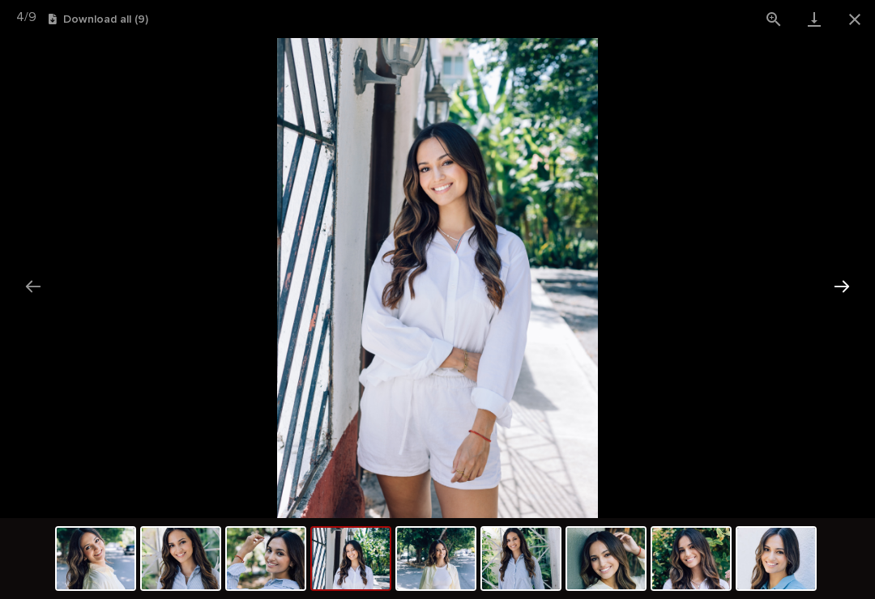
click at [847, 288] on button "Next slide" at bounding box center [842, 287] width 34 height 32
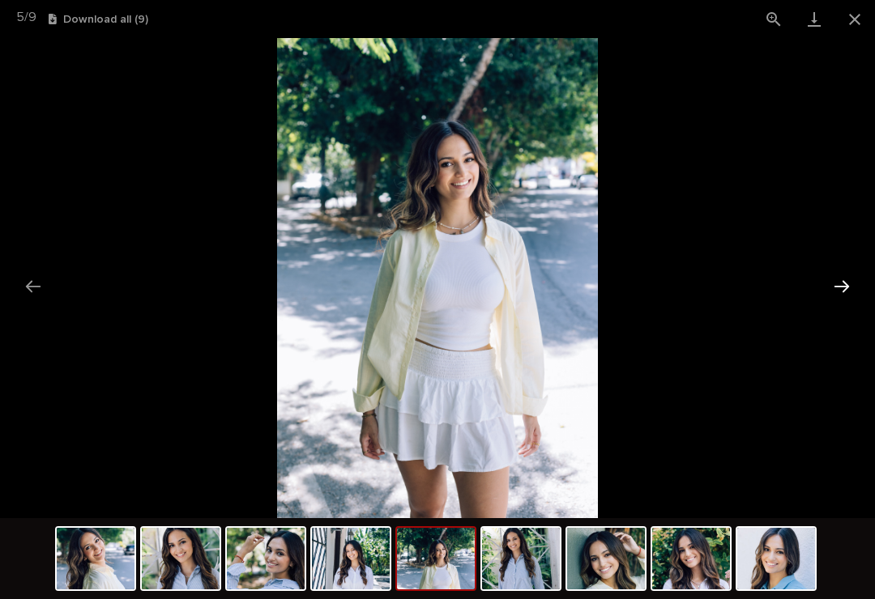
click at [839, 286] on button "Next slide" at bounding box center [842, 287] width 34 height 32
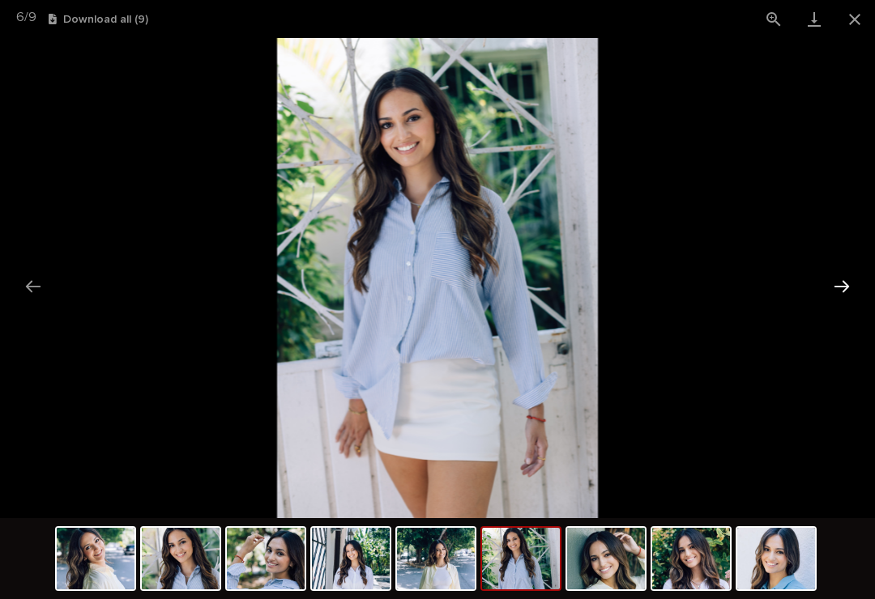
click at [841, 288] on button "Next slide" at bounding box center [842, 287] width 34 height 32
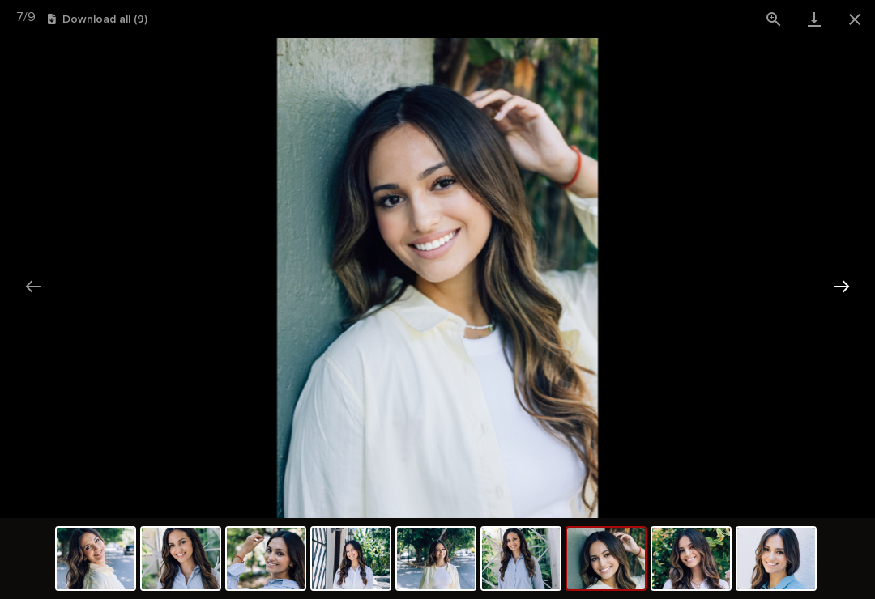
click at [846, 288] on button "Next slide" at bounding box center [842, 287] width 34 height 32
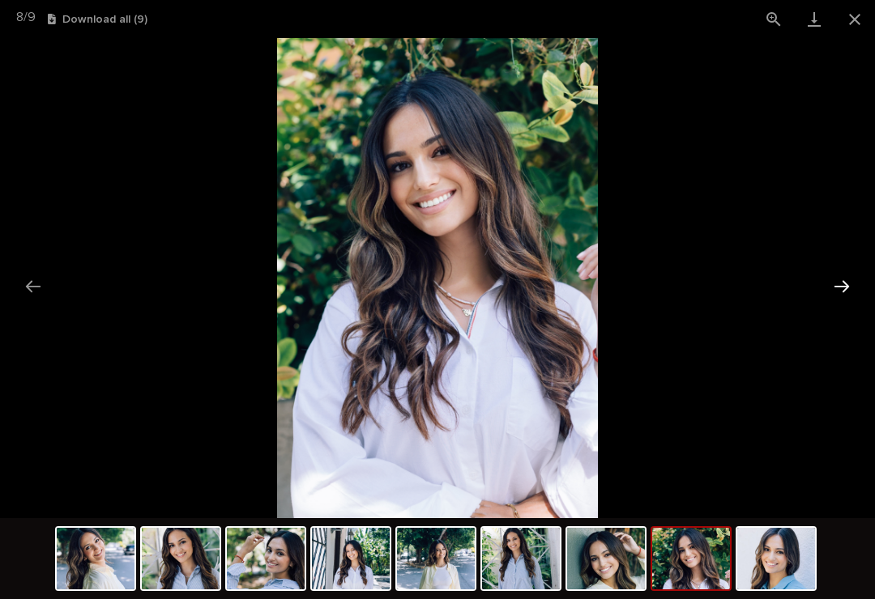
click at [845, 287] on button "Next slide" at bounding box center [842, 287] width 34 height 32
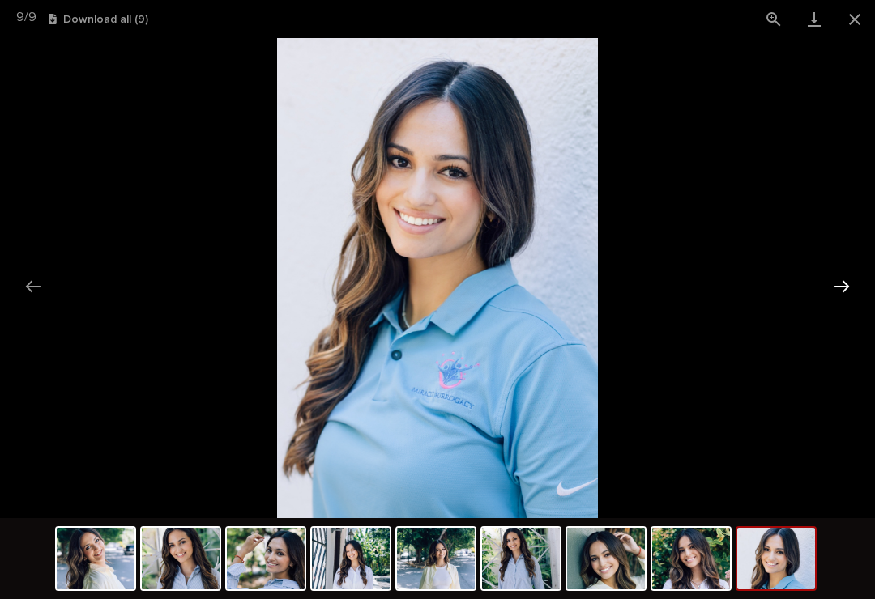
click at [843, 284] on button "Next slide" at bounding box center [842, 287] width 34 height 32
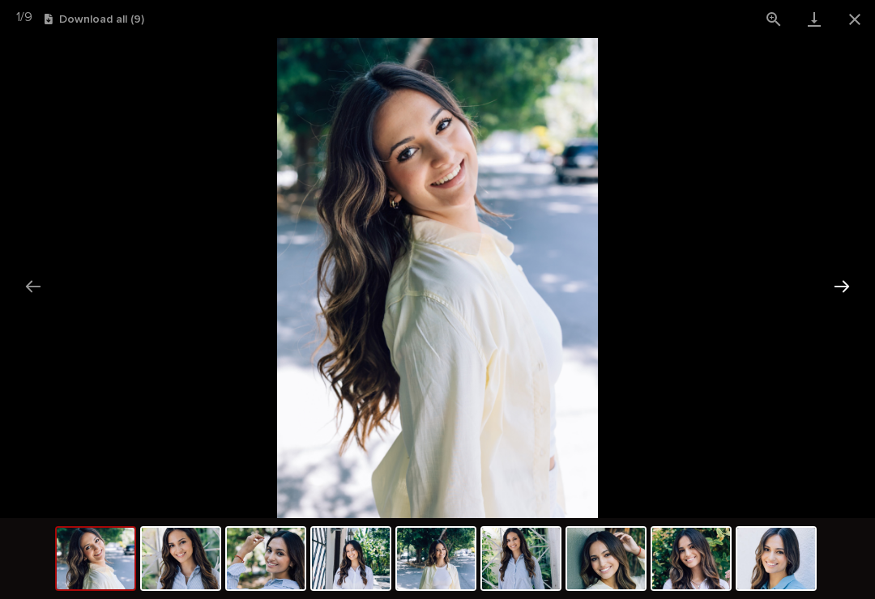
click at [849, 283] on button "Next slide" at bounding box center [842, 287] width 34 height 32
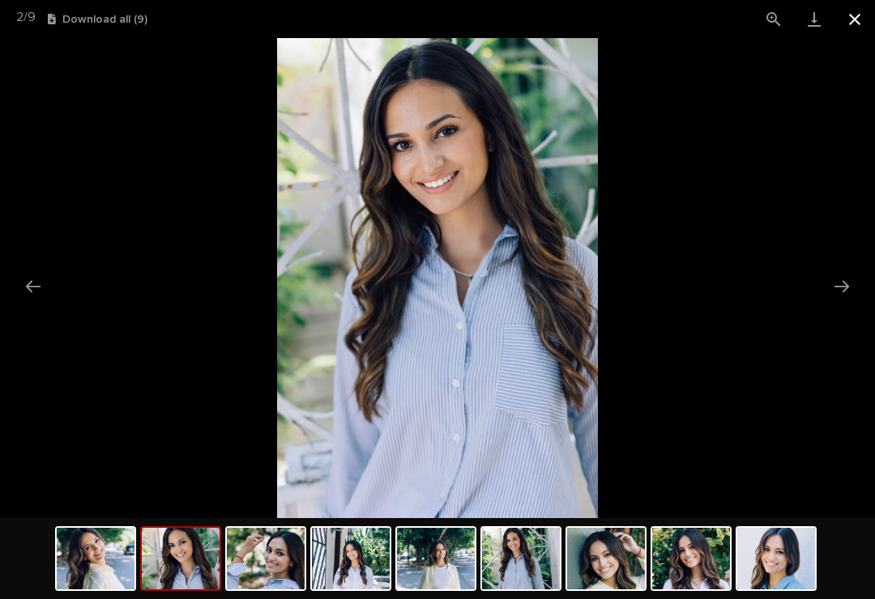
click at [855, 19] on button "Close gallery" at bounding box center [854, 19] width 41 height 38
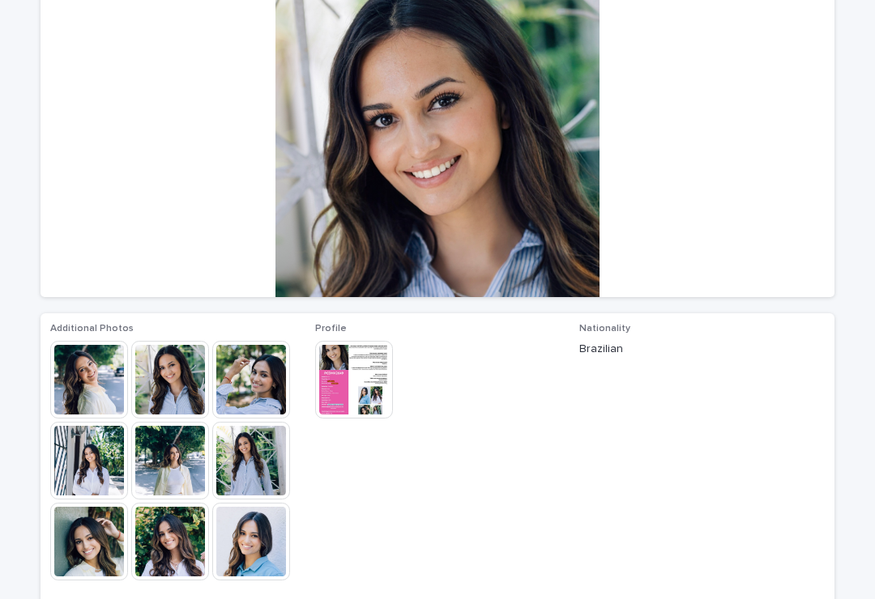
scroll to position [156, 0]
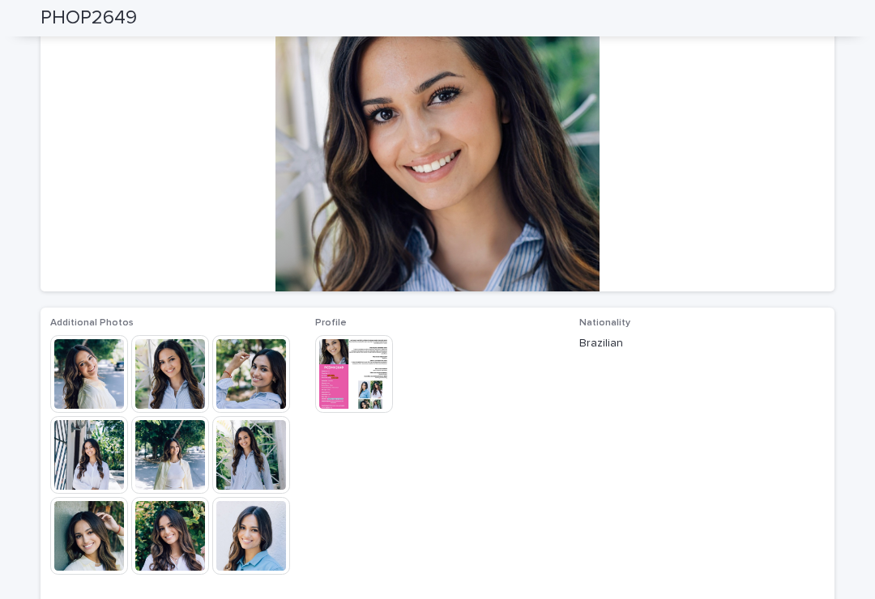
click at [663, 418] on span "Nationality [DEMOGRAPHIC_DATA]" at bounding box center [701, 455] width 245 height 274
click at [105, 379] on img at bounding box center [89, 374] width 78 height 78
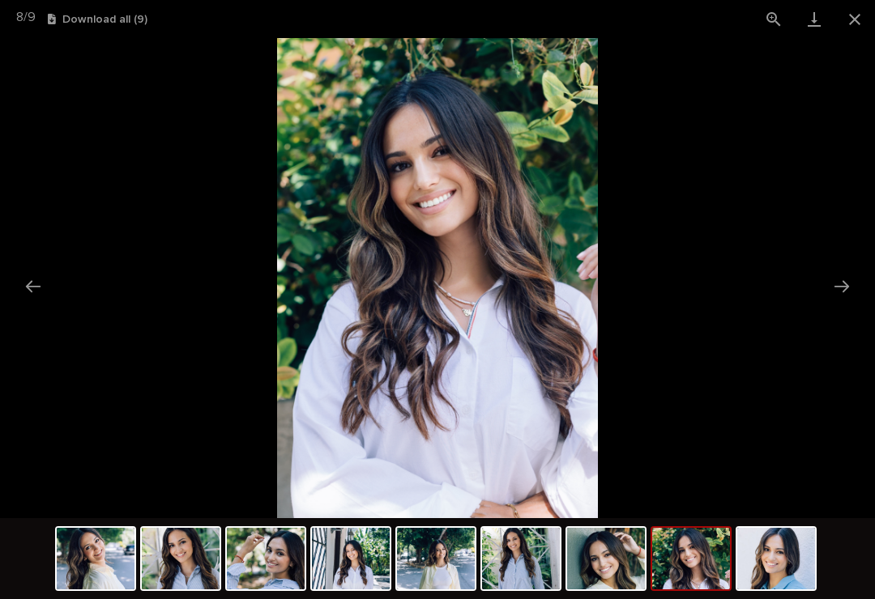
scroll to position [0, 0]
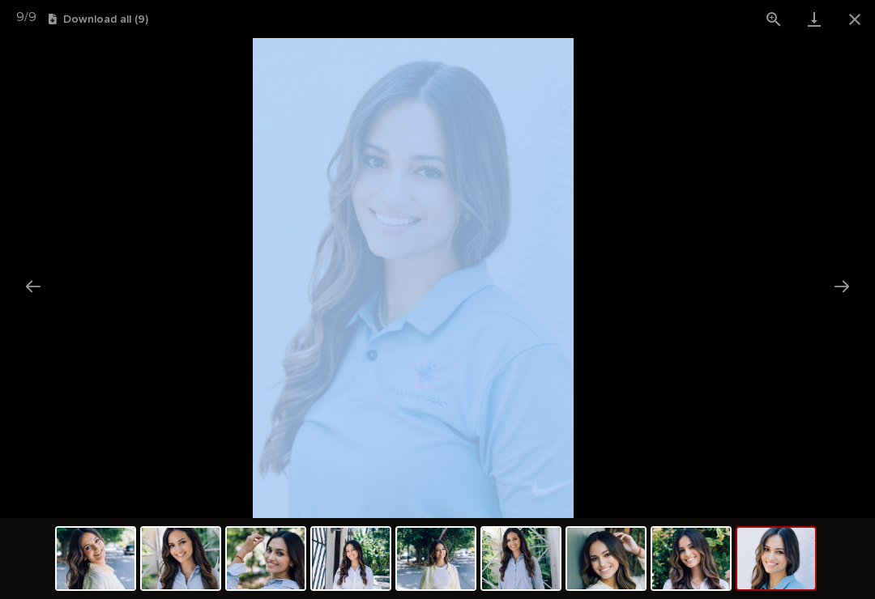
click at [547, 320] on img at bounding box center [413, 278] width 320 height 480
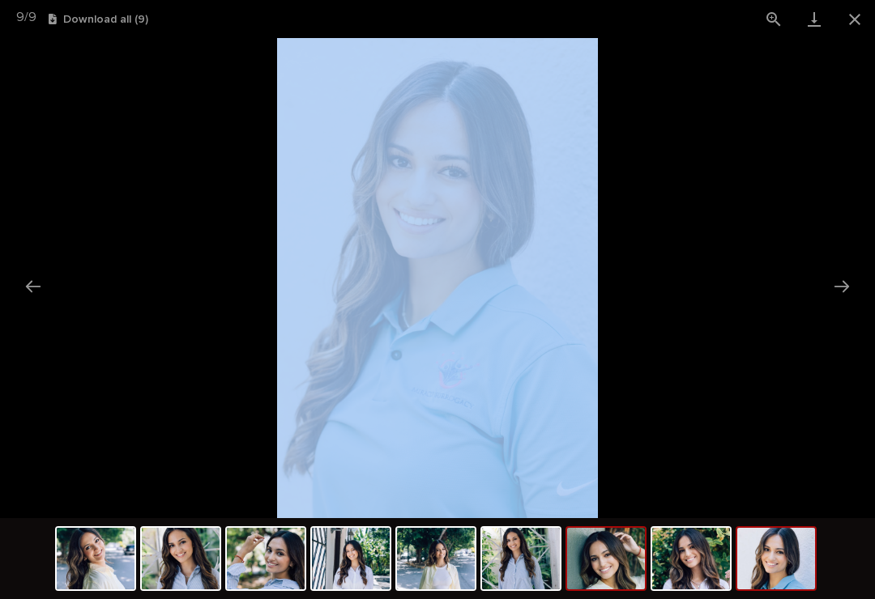
click at [603, 557] on img at bounding box center [606, 559] width 78 height 62
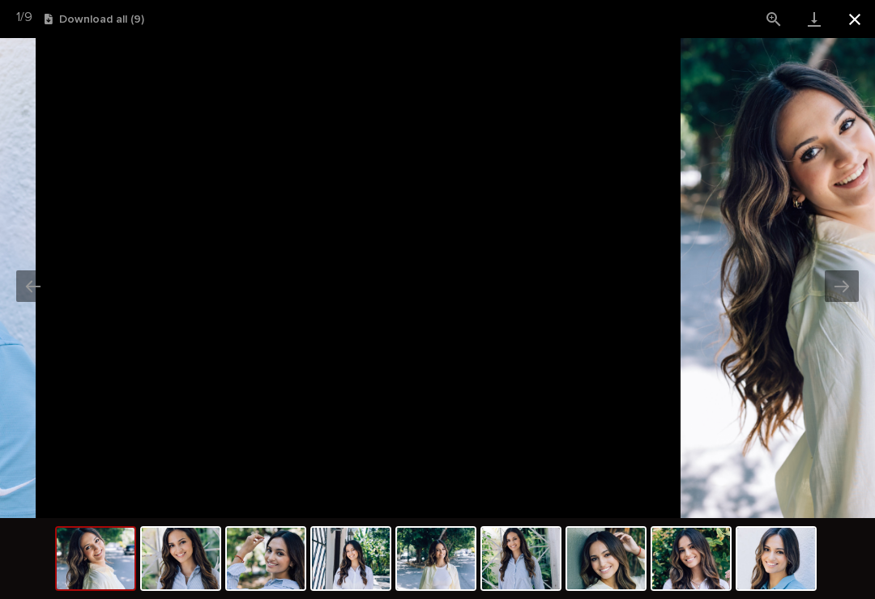
click at [852, 28] on button "Close gallery" at bounding box center [854, 19] width 41 height 38
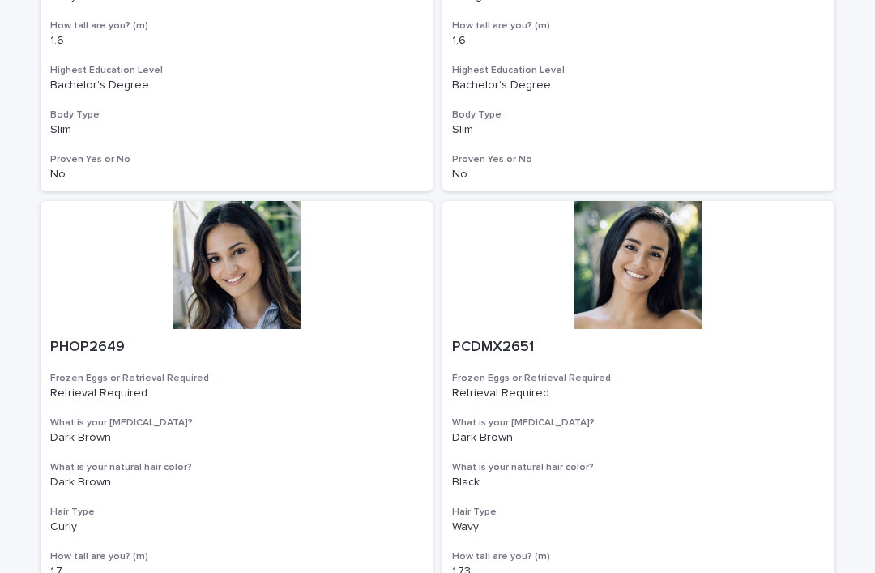
scroll to position [1599, 0]
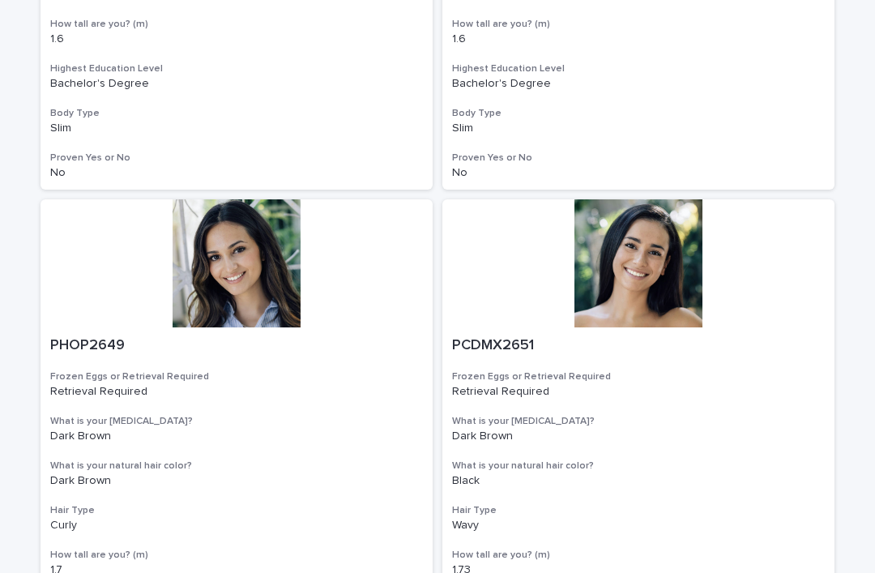
click at [270, 230] on div at bounding box center [237, 263] width 392 height 128
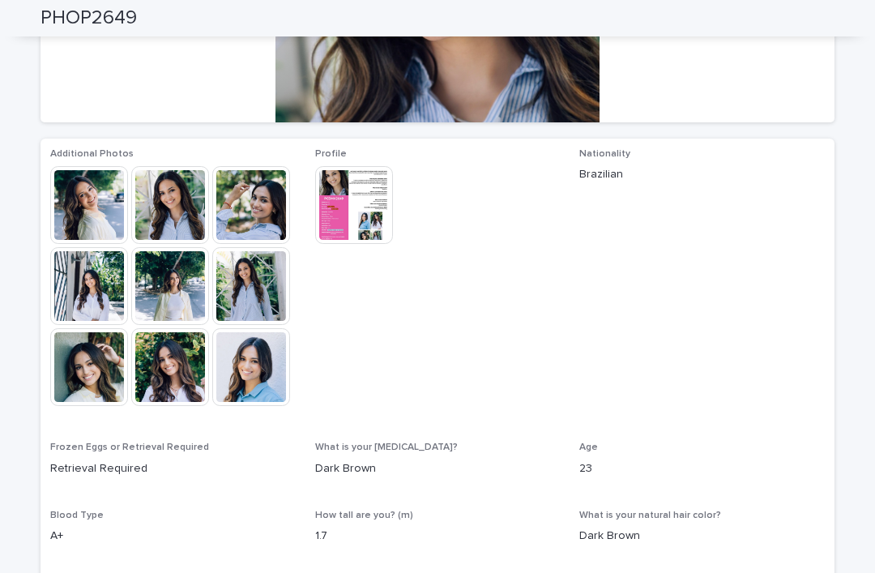
scroll to position [325, 0]
click at [93, 210] on img at bounding box center [89, 205] width 78 height 78
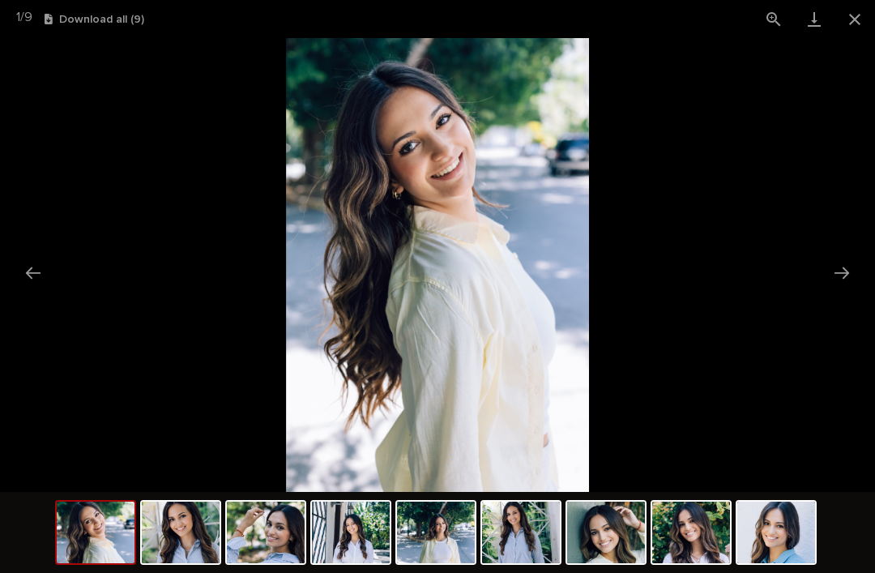
click at [849, 274] on button "Next slide" at bounding box center [842, 273] width 34 height 32
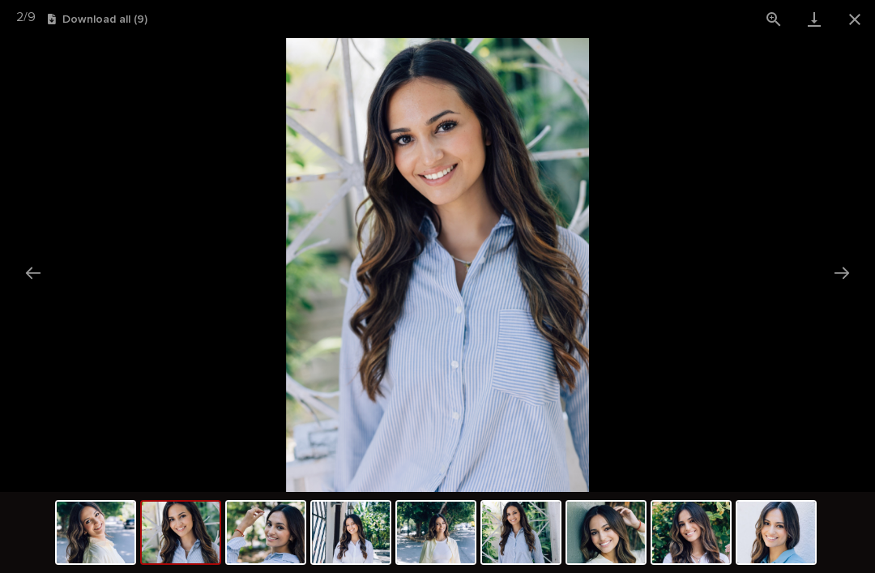
click at [845, 275] on button "Next slide" at bounding box center [842, 273] width 34 height 32
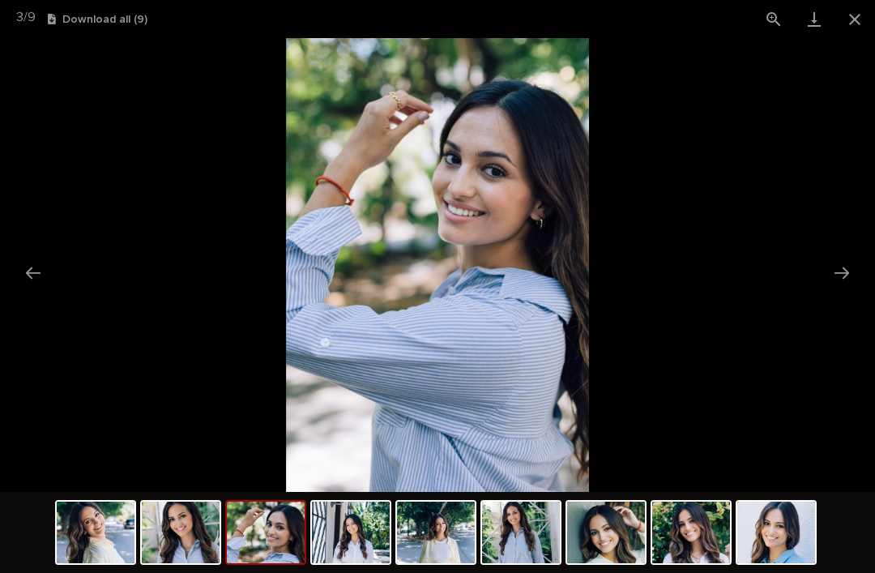
click at [847, 278] on button "Next slide" at bounding box center [842, 273] width 34 height 32
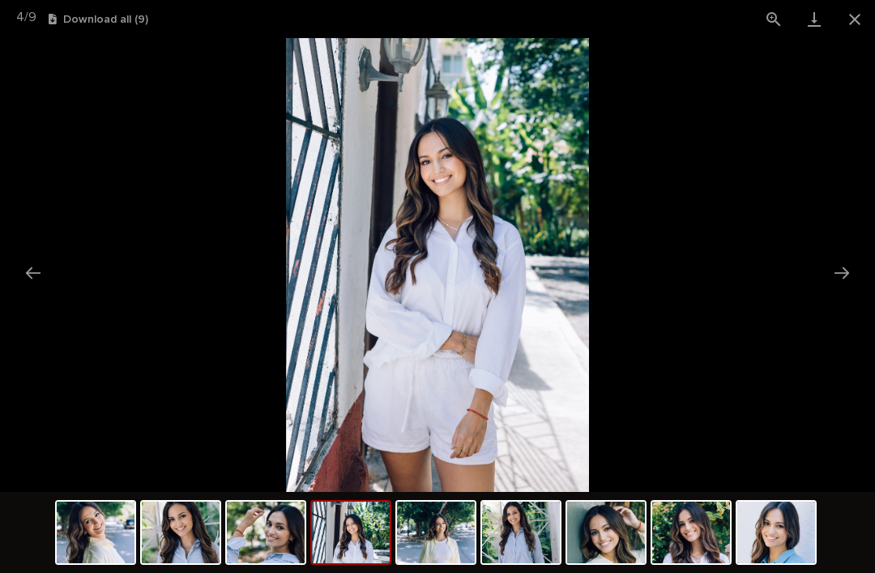
click at [843, 274] on button "Next slide" at bounding box center [842, 273] width 34 height 32
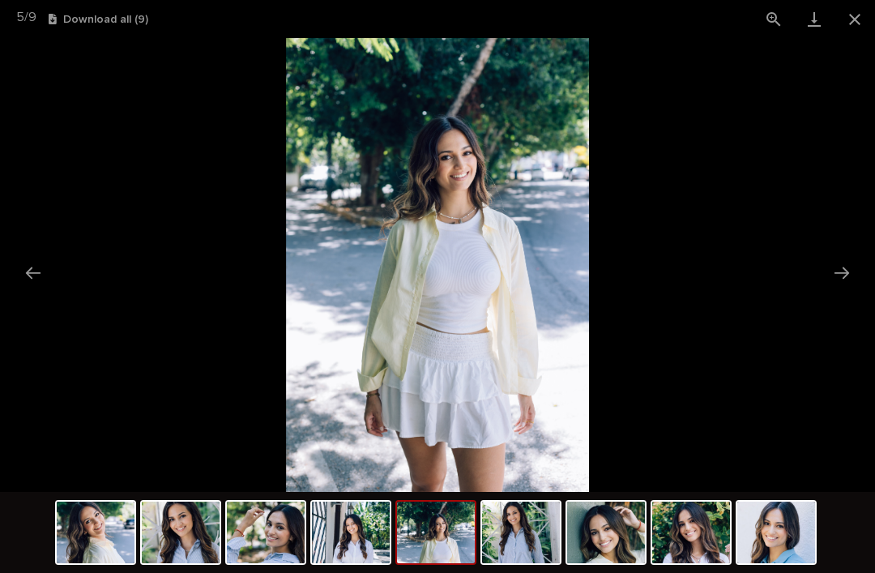
click at [843, 275] on button "Next slide" at bounding box center [842, 273] width 34 height 32
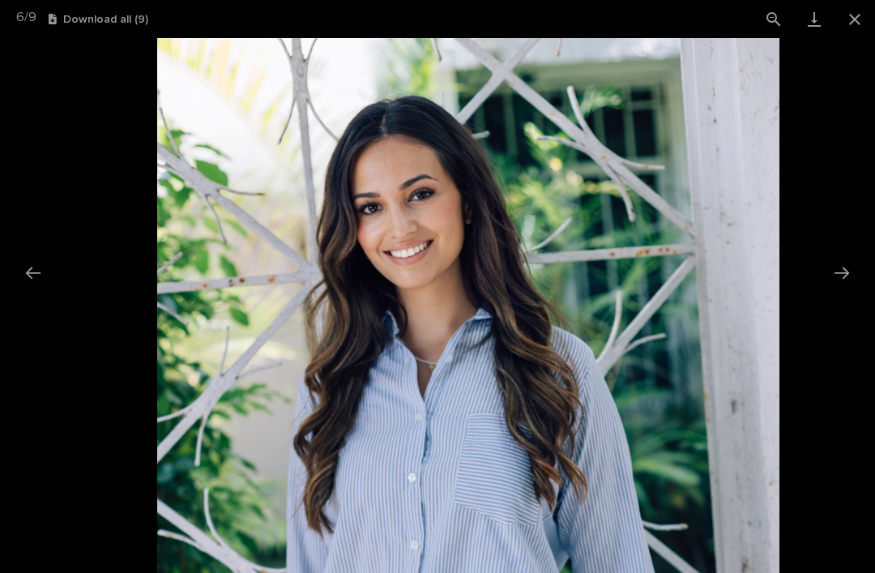
click at [844, 278] on button "Next slide" at bounding box center [842, 273] width 34 height 32
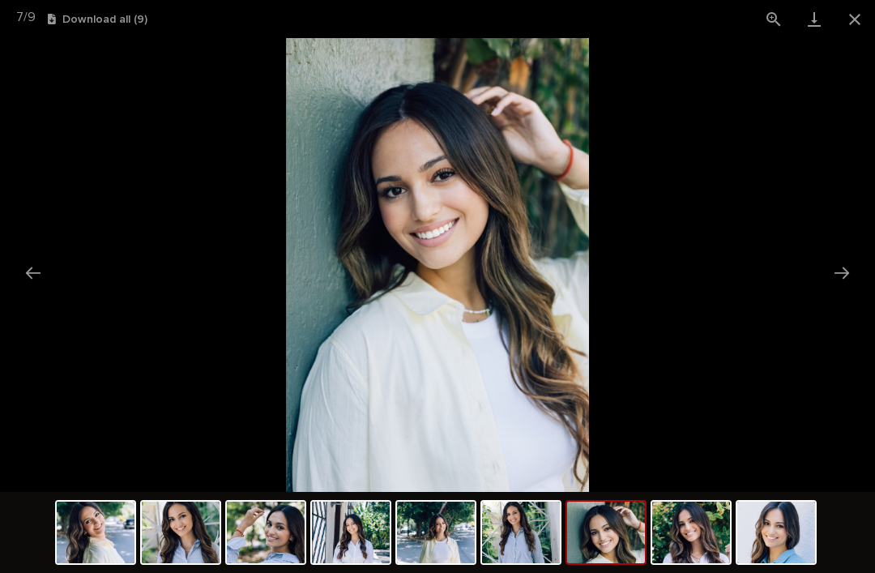
click at [847, 275] on button "Next slide" at bounding box center [842, 273] width 34 height 32
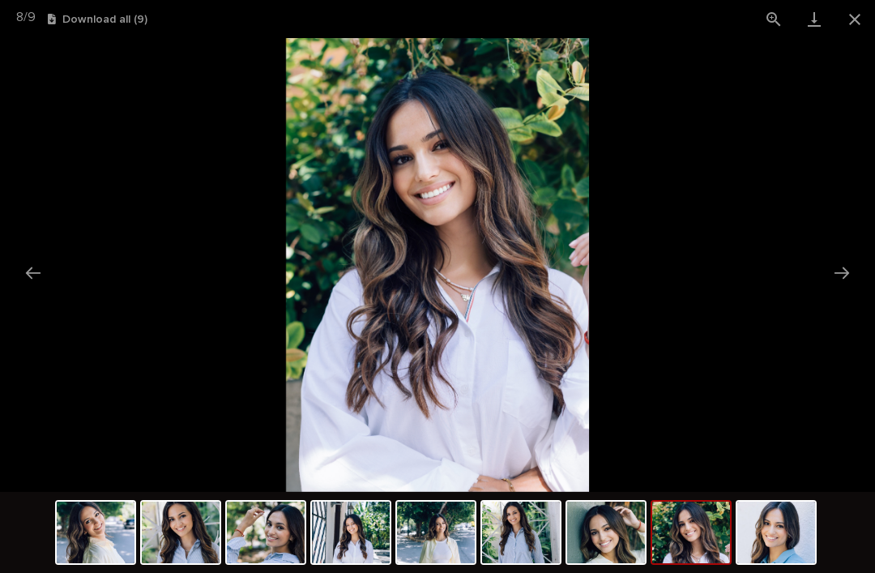
click at [839, 285] on button "Next slide" at bounding box center [842, 273] width 34 height 32
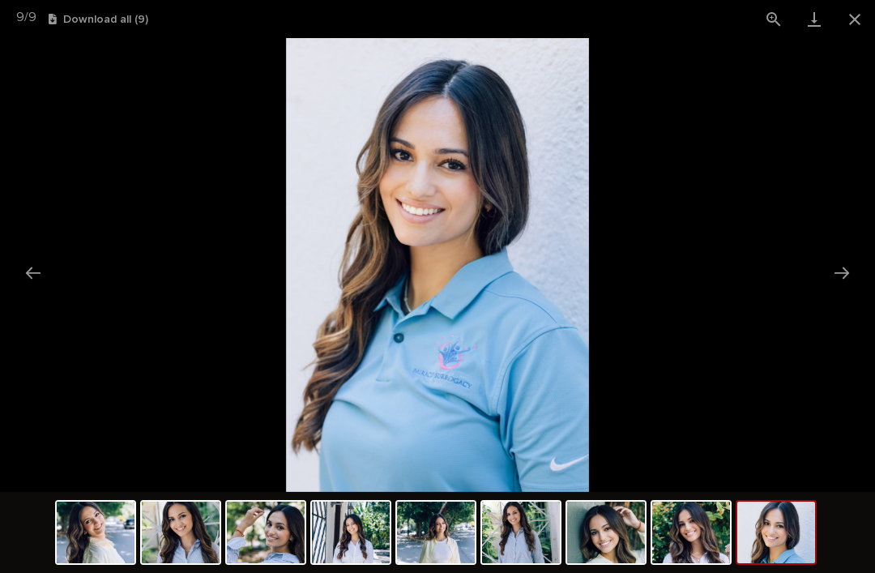
click at [841, 278] on button "Next slide" at bounding box center [842, 273] width 34 height 32
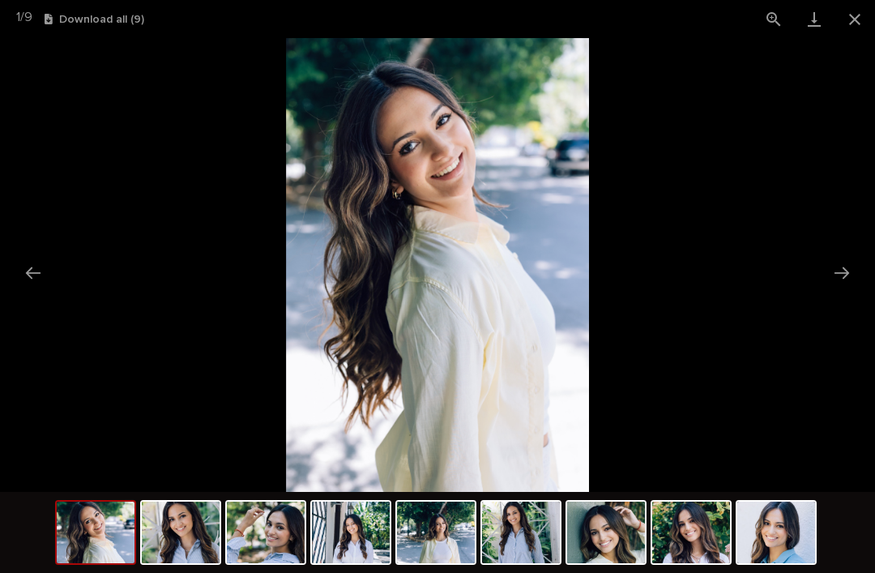
click at [844, 276] on button "Next slide" at bounding box center [842, 273] width 34 height 32
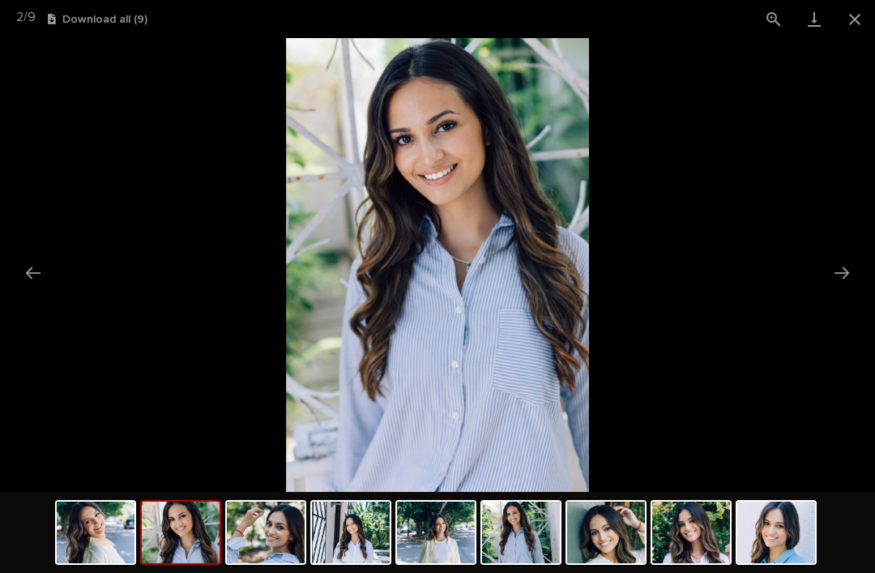
click at [847, 27] on button "Close gallery" at bounding box center [854, 19] width 41 height 38
